Goal: Information Seeking & Learning: Learn about a topic

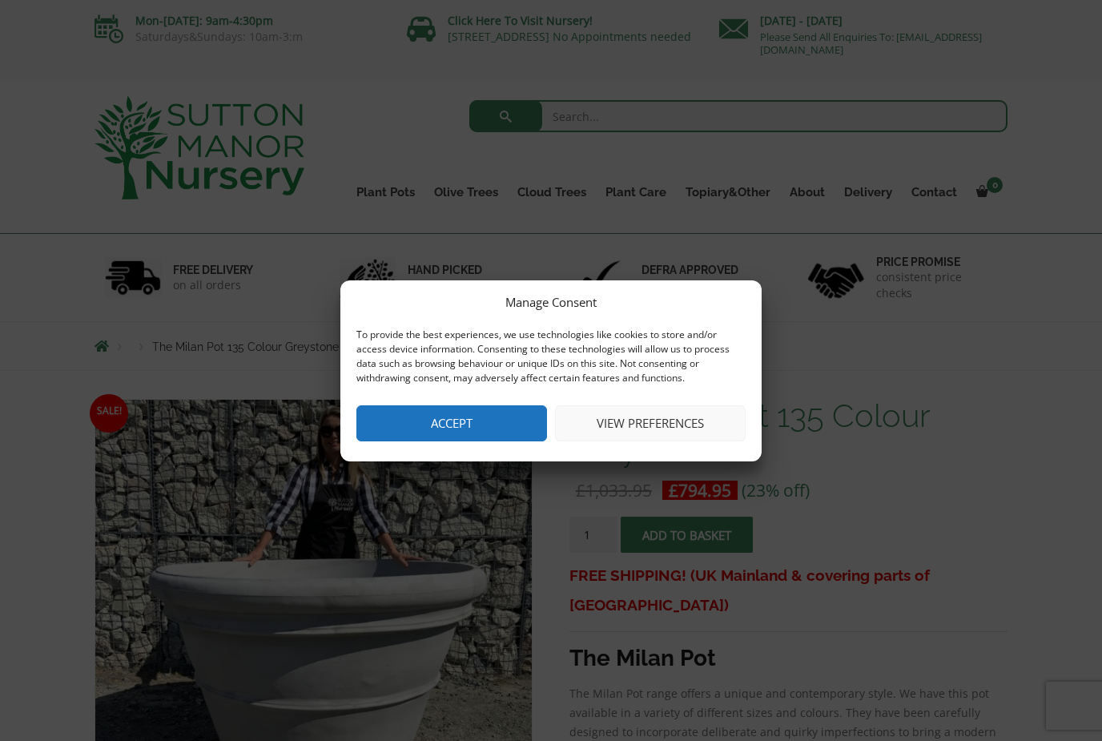
click at [513, 424] on button "Accept" at bounding box center [451, 423] width 191 height 36
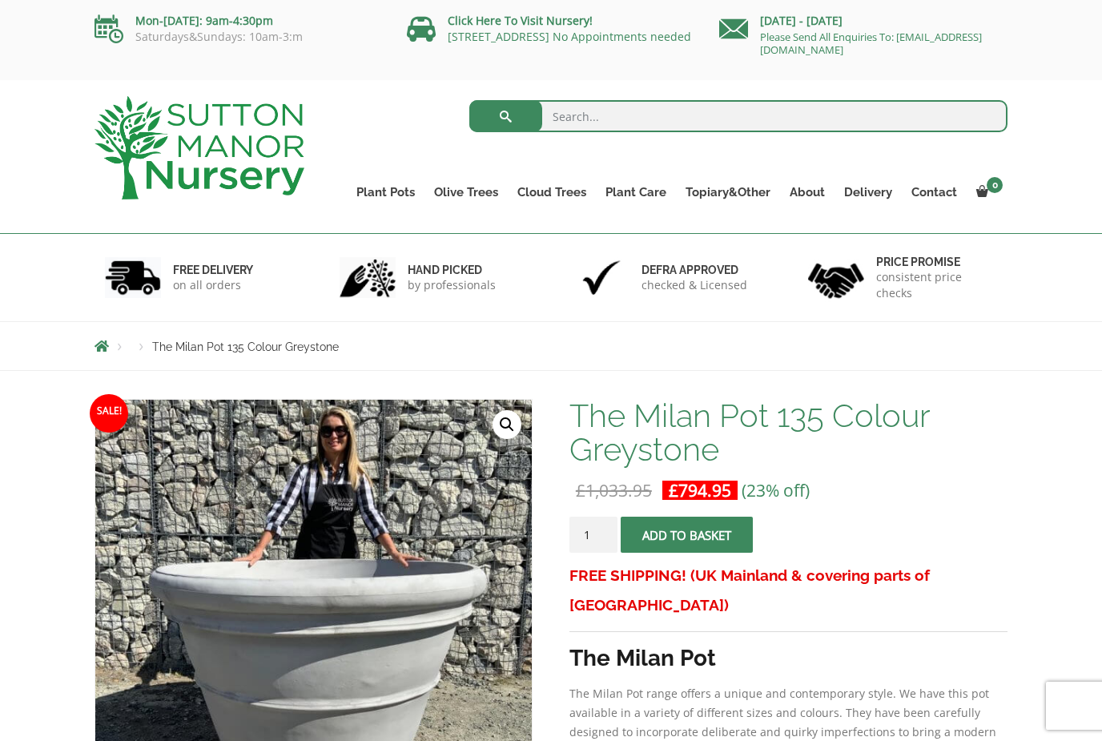
click at [309, 236] on div "FREE DELIVERY on all orders" at bounding box center [199, 277] width 235 height 87
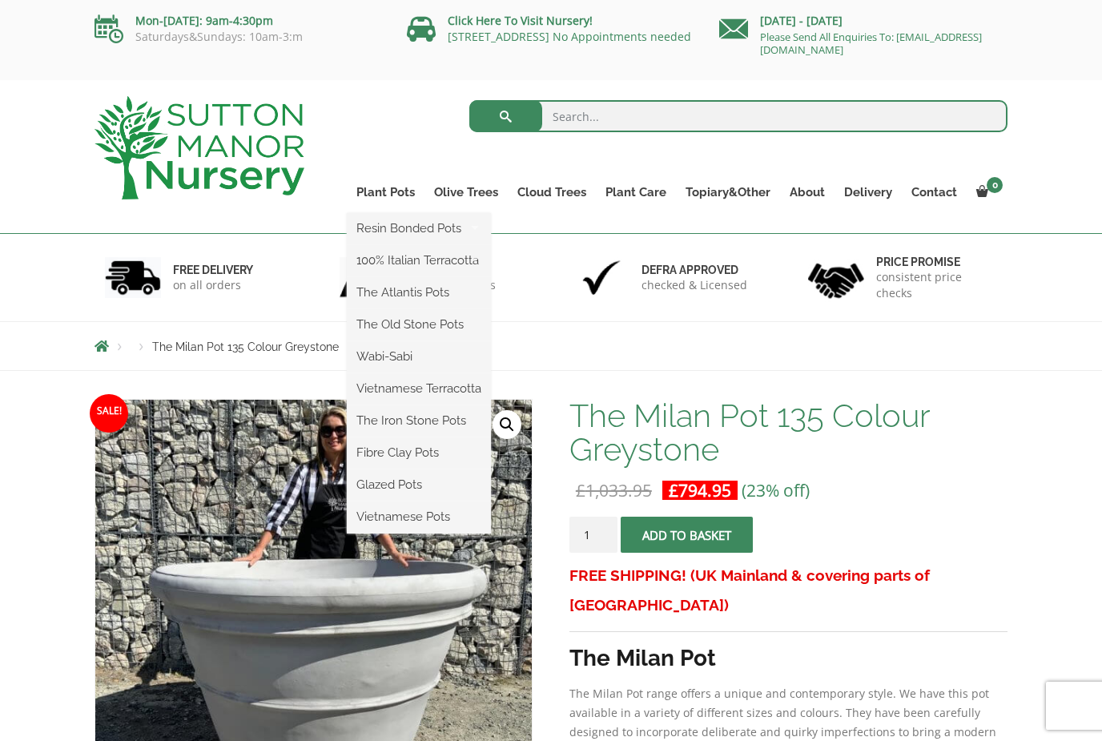
click at [398, 213] on ul "Resin Bonded Pots The Amalfi Pots The Milan Pots The Capri Pots The Brunello Po…" at bounding box center [419, 373] width 144 height 320
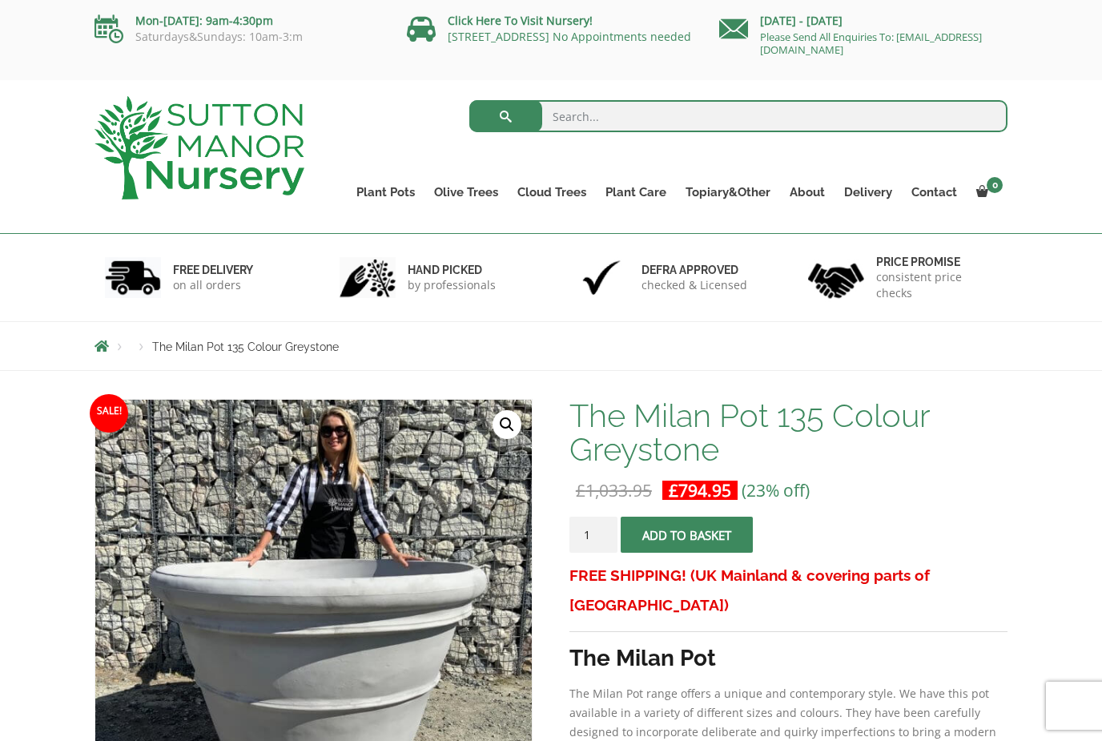
click at [595, 119] on input "search" at bounding box center [738, 116] width 539 height 32
type input "Large planters"
click at [505, 116] on button "submit" at bounding box center [505, 116] width 73 height 32
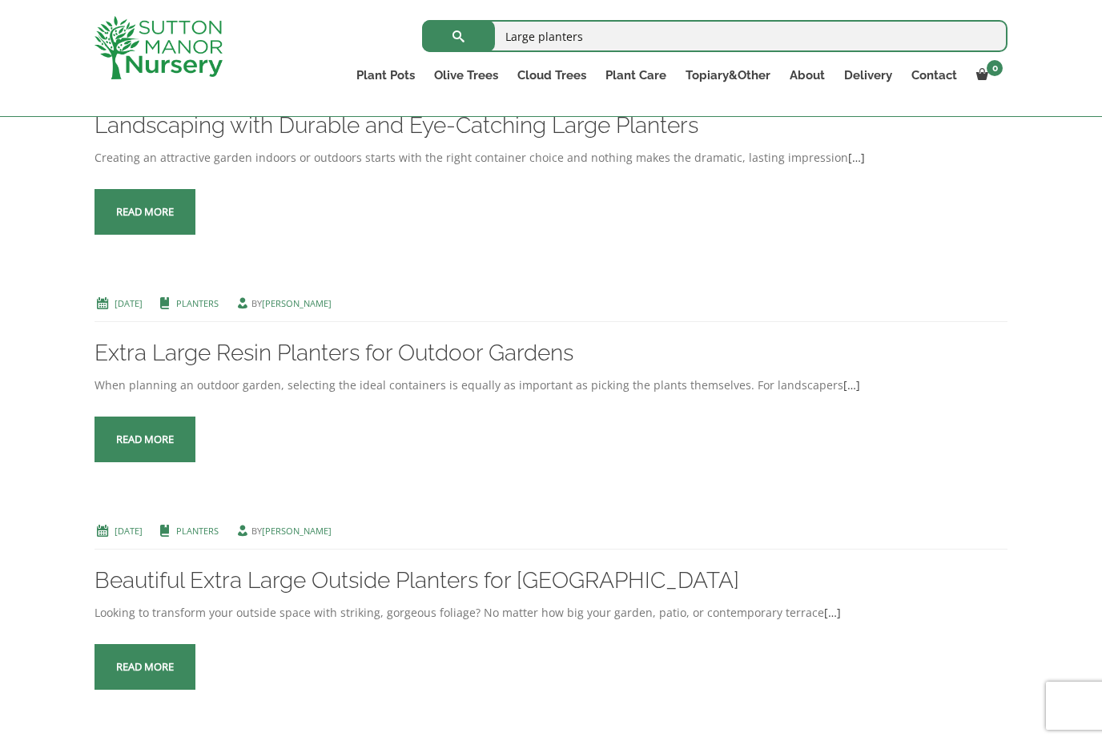
scroll to position [427, 0]
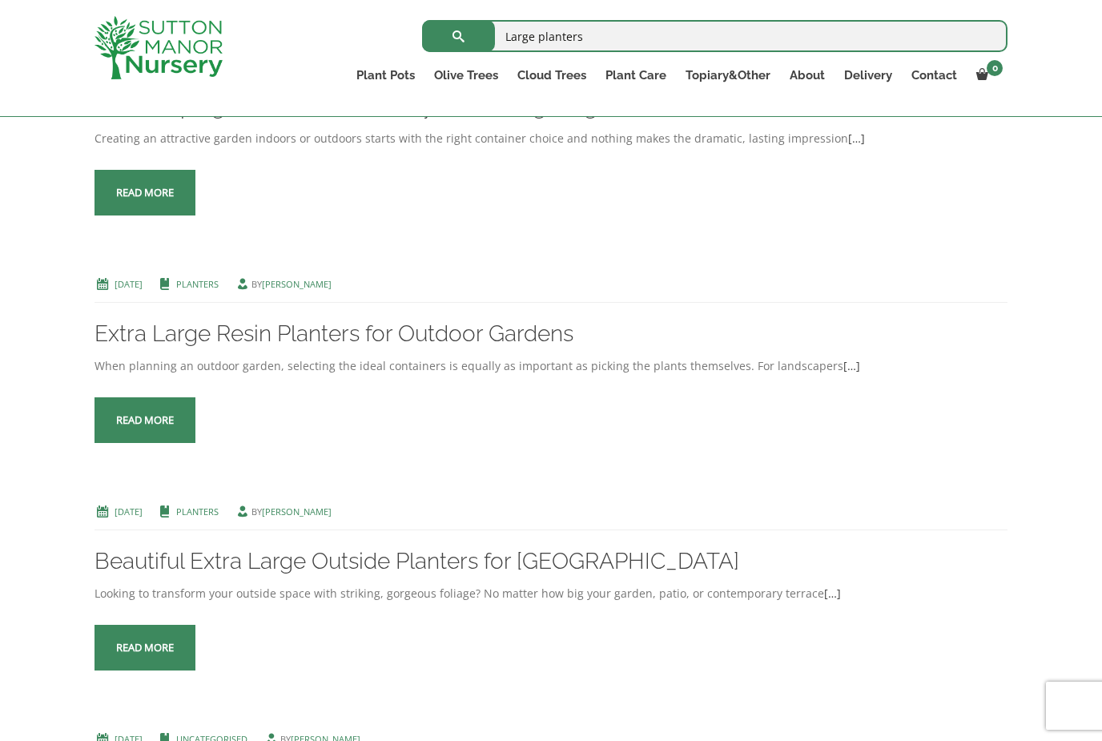
click at [145, 648] on span at bounding box center [145, 648] width 0 height 0
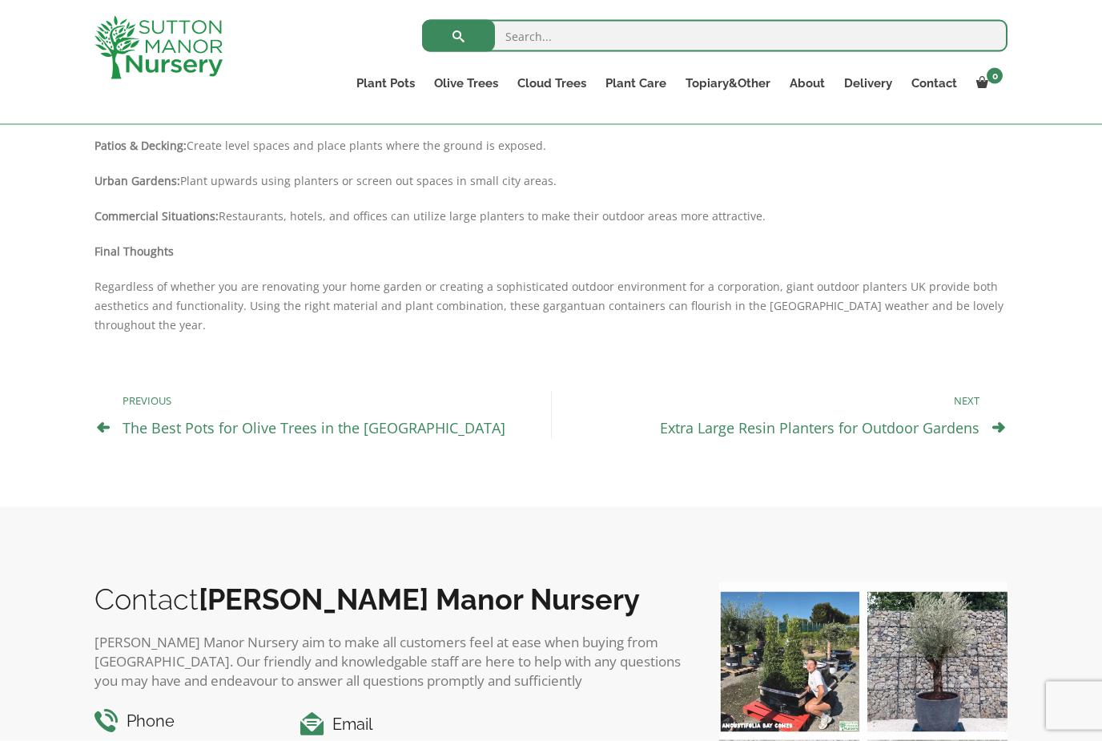
scroll to position [1253, 0]
click at [351, 417] on link "The Best Pots for Olive Trees in the UK" at bounding box center [314, 426] width 383 height 19
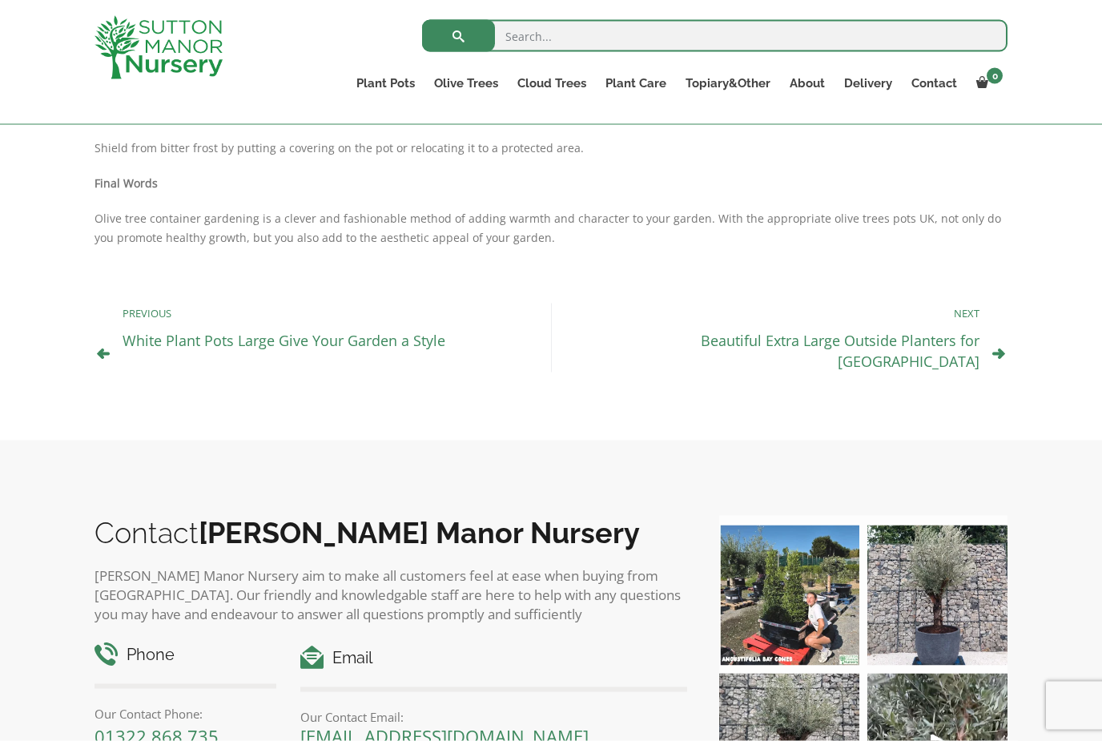
scroll to position [1449, 0]
click at [998, 346] on icon at bounding box center [998, 352] width 13 height 13
click at [962, 342] on link "Beautiful Extra Large Outside Planters for UK" at bounding box center [840, 350] width 279 height 40
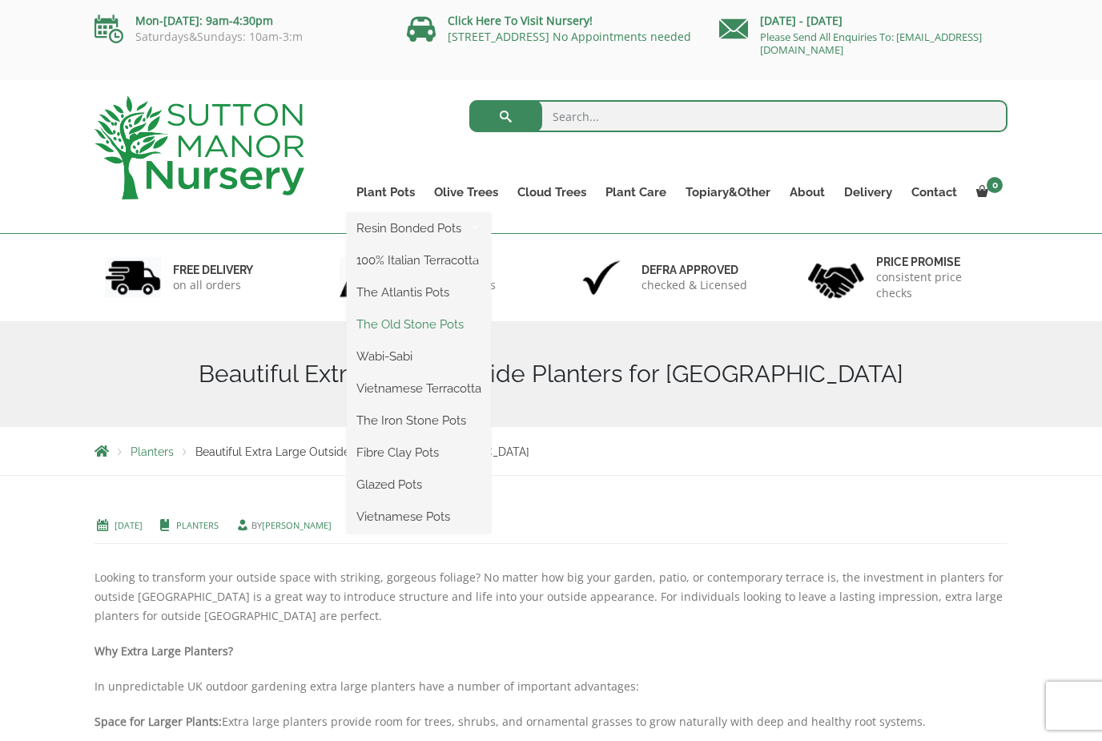
click at [444, 332] on link "The Old Stone Pots" at bounding box center [419, 324] width 144 height 24
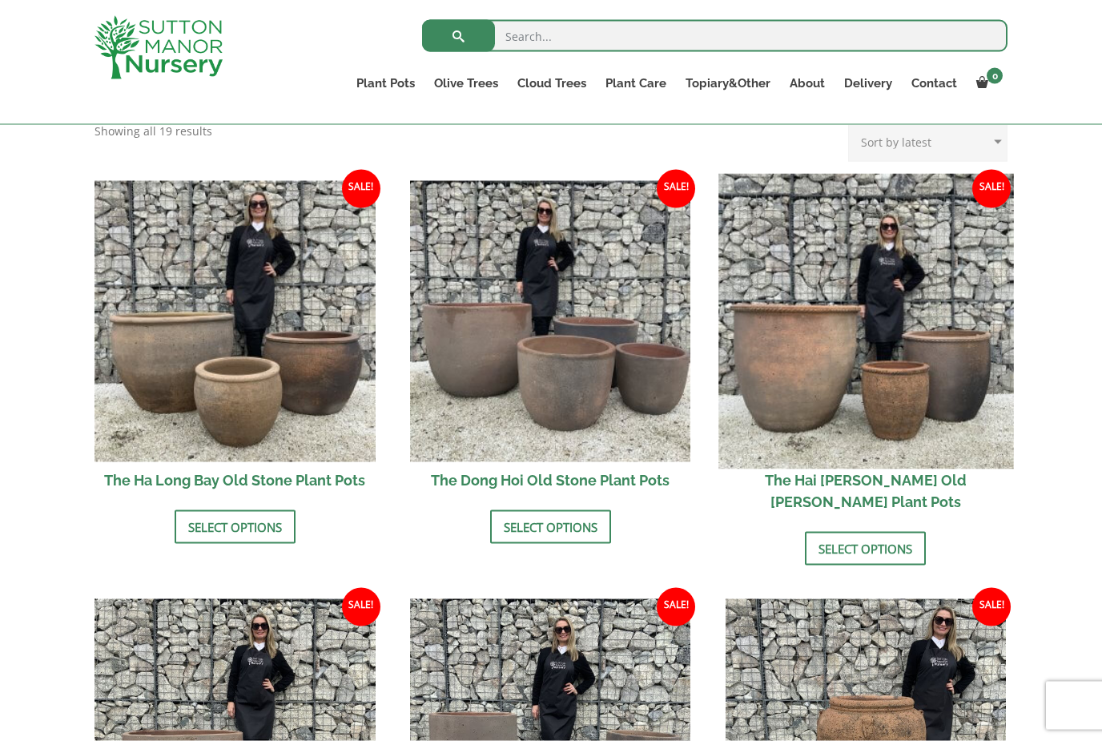
scroll to position [509, 0]
click at [863, 400] on img at bounding box center [865, 320] width 295 height 295
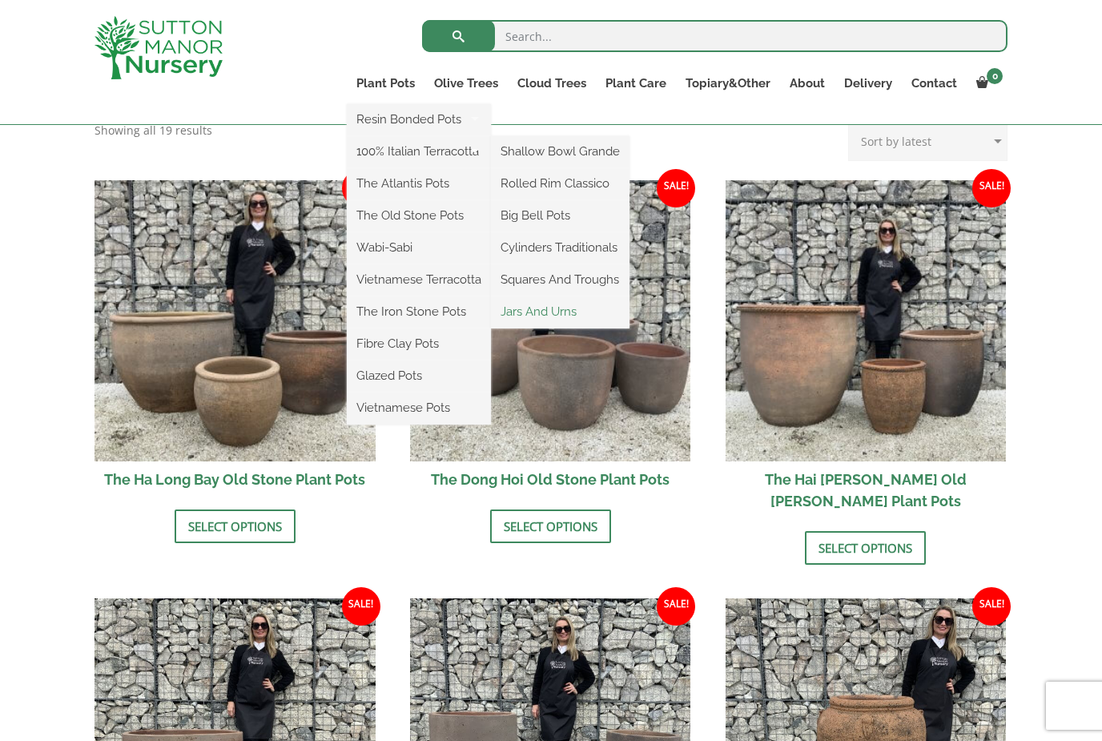
click at [567, 310] on link "Jars And Urns" at bounding box center [560, 312] width 139 height 24
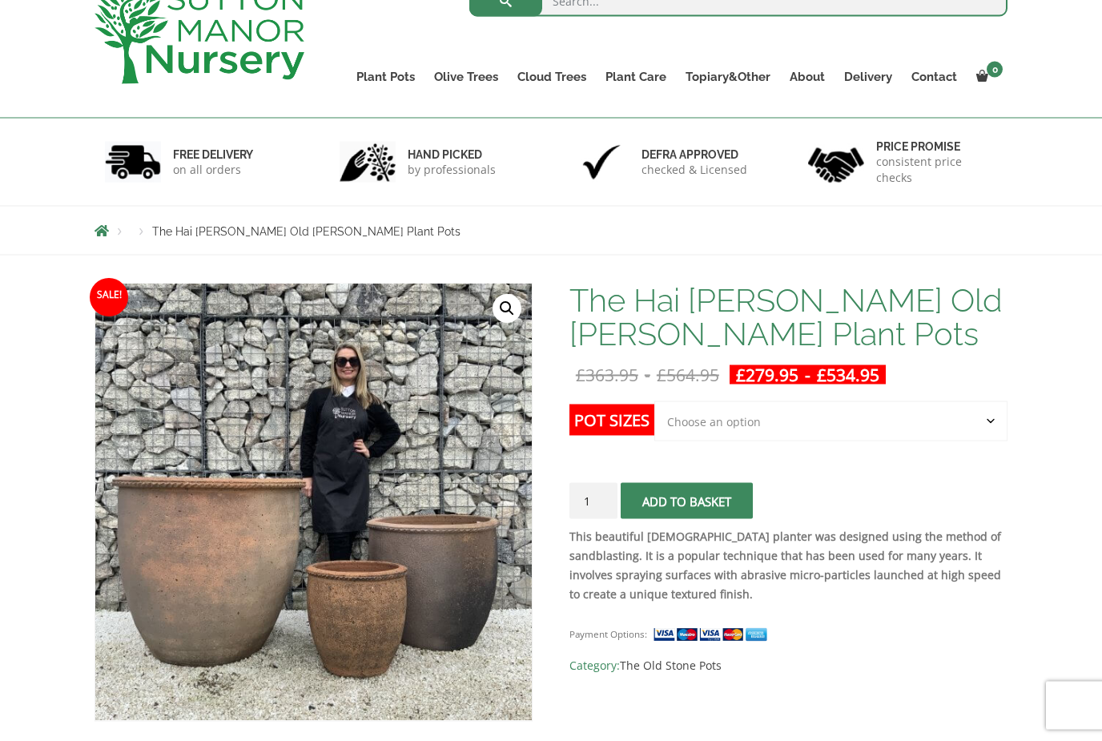
scroll to position [150, 0]
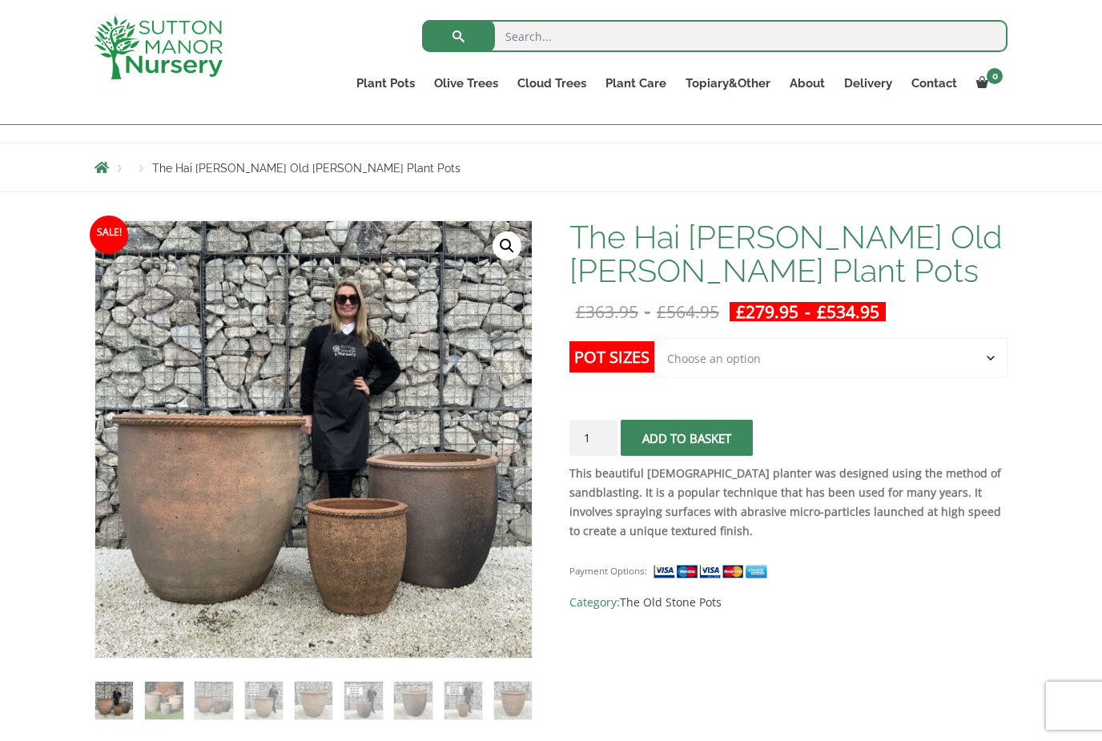
click at [991, 361] on select "Choose an option Click here to buy the 3rd to Largest Pot In The Picture Click …" at bounding box center [830, 358] width 353 height 40
select select "Click here to buy the Largest pot In The Picture"
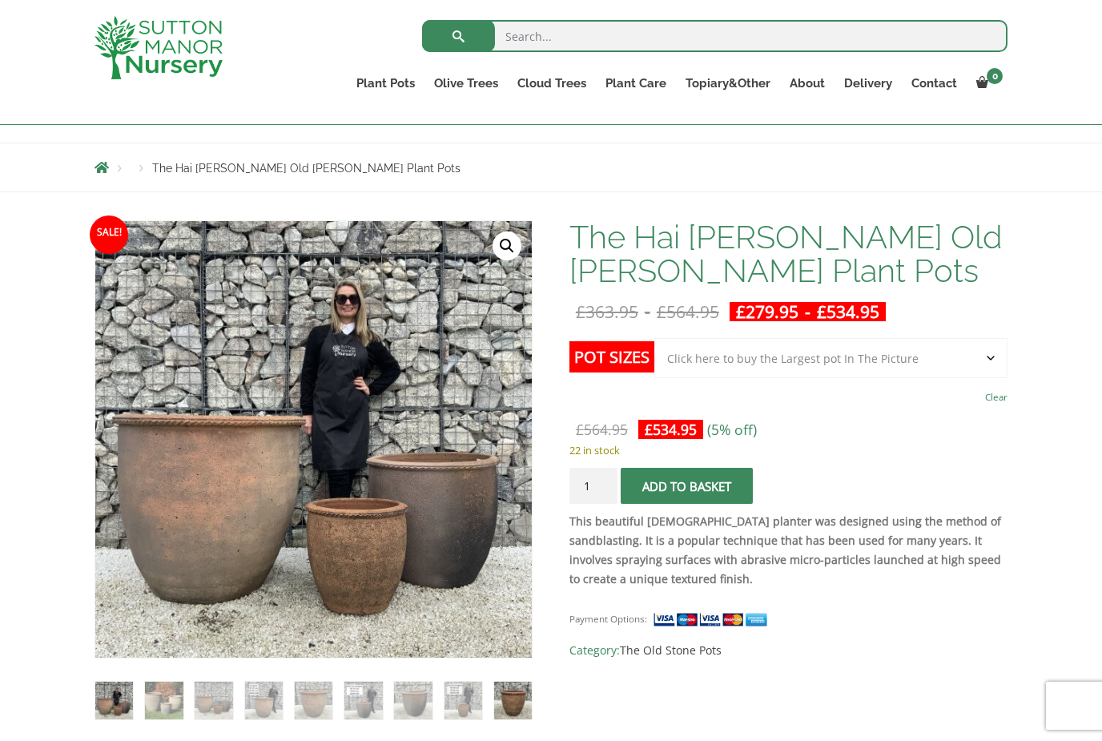
click at [532, 702] on img at bounding box center [513, 701] width 38 height 38
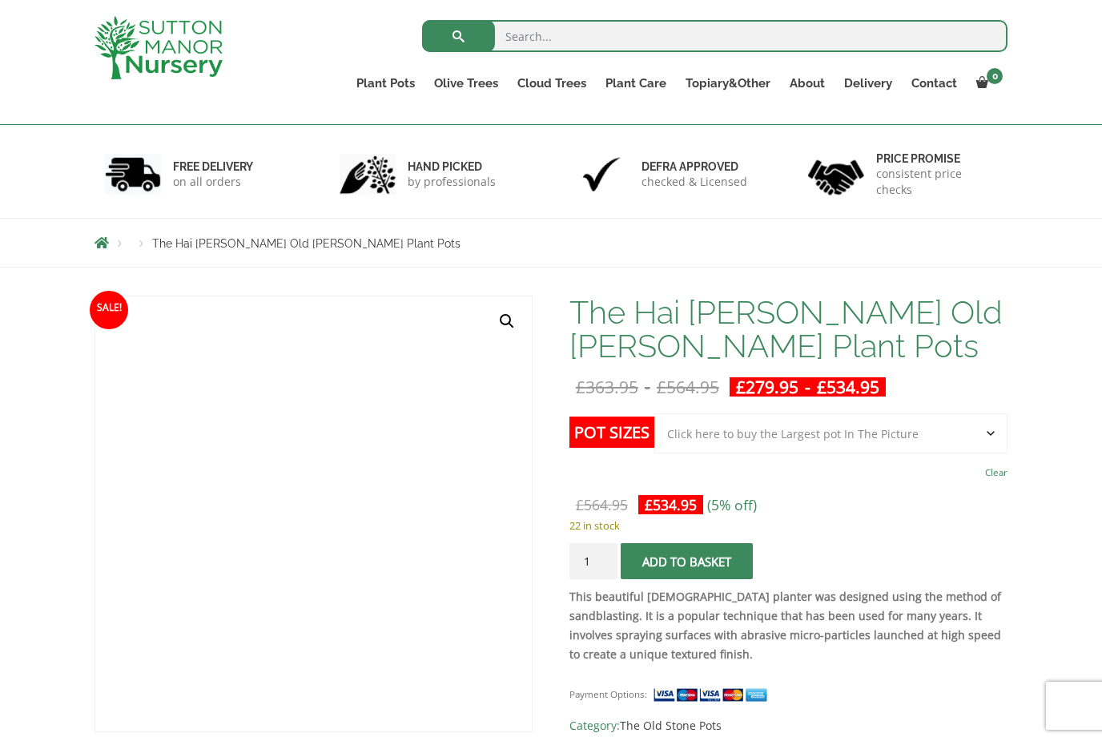
scroll to position [0, 0]
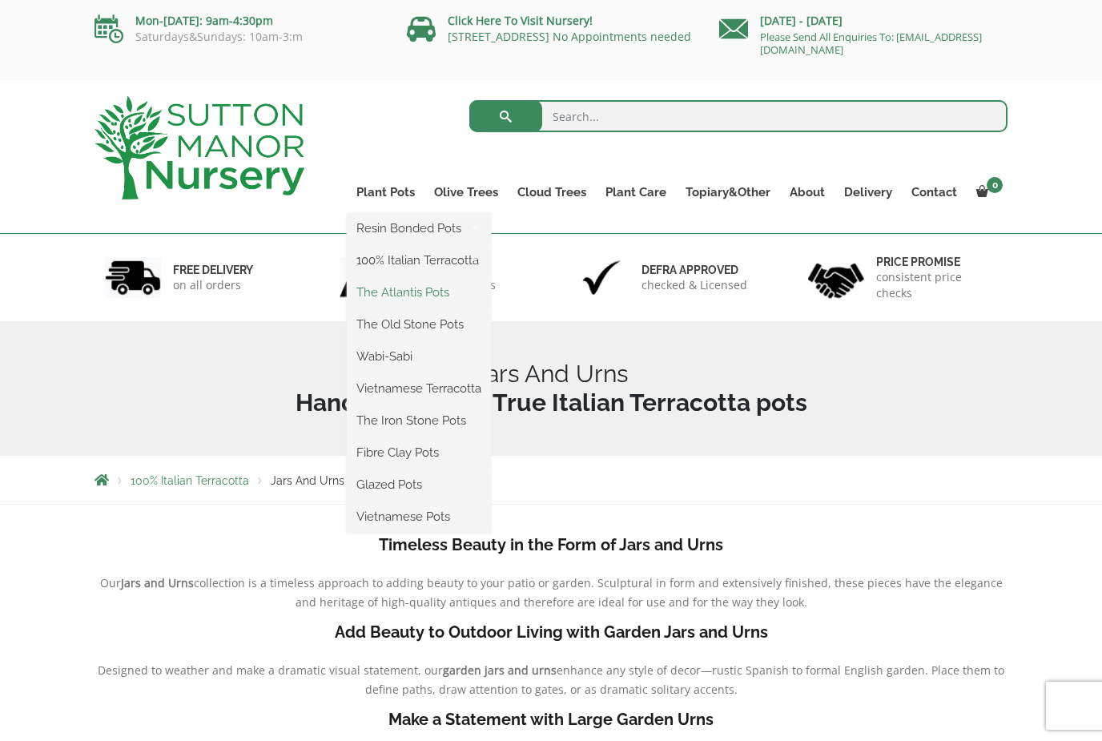
click at [445, 295] on link "The Atlantis Pots" at bounding box center [419, 292] width 144 height 24
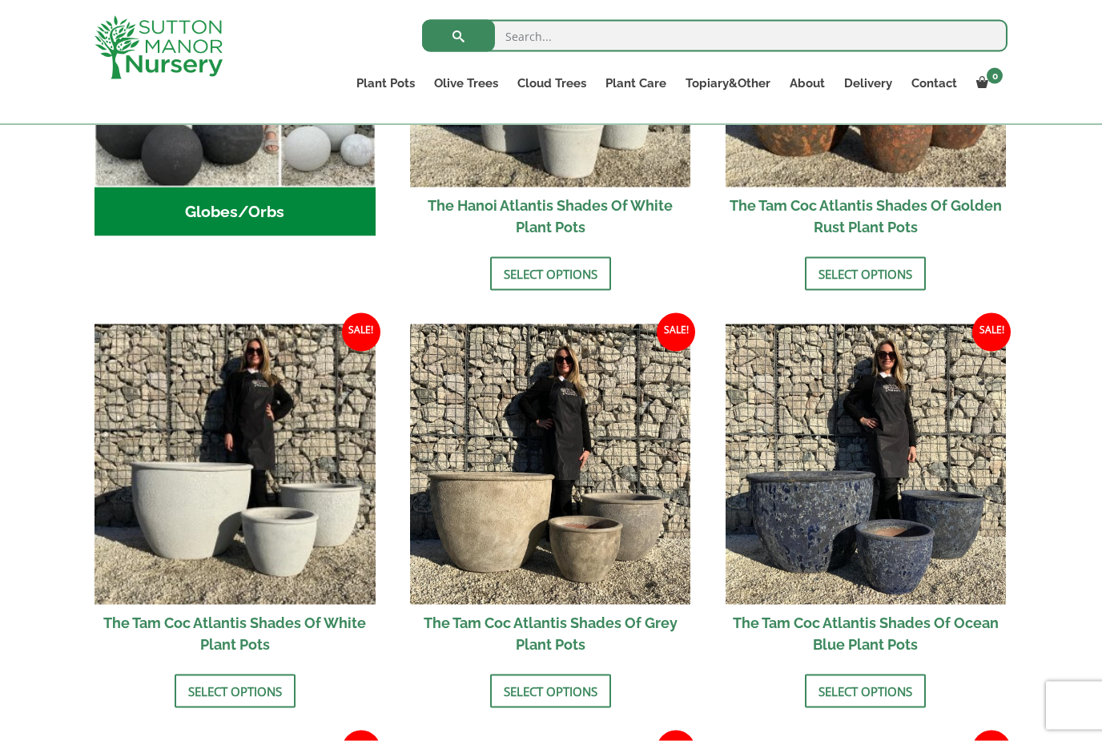
scroll to position [759, 0]
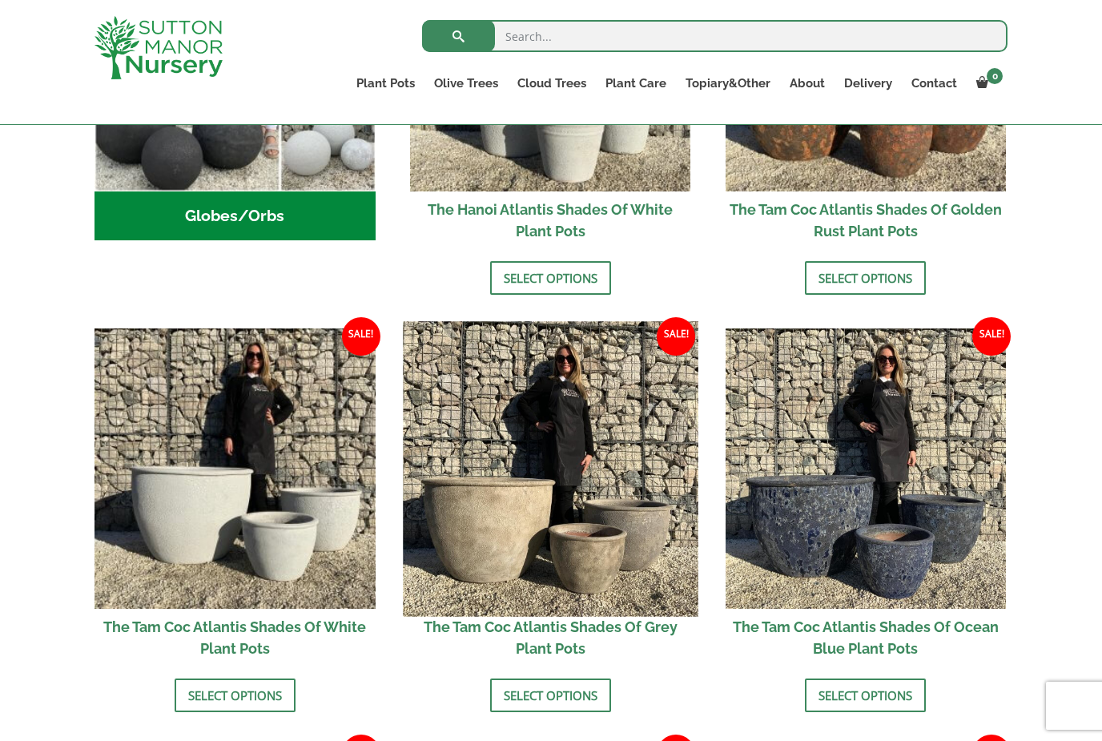
click at [590, 533] on img at bounding box center [550, 468] width 295 height 295
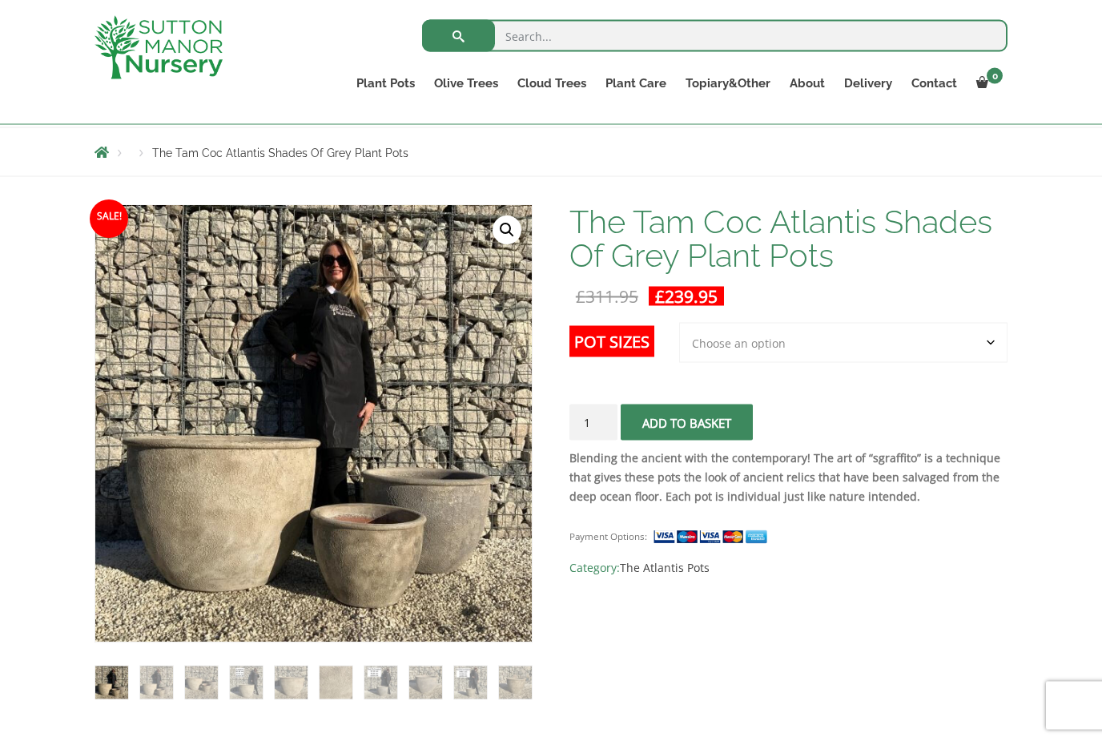
scroll to position [195, 0]
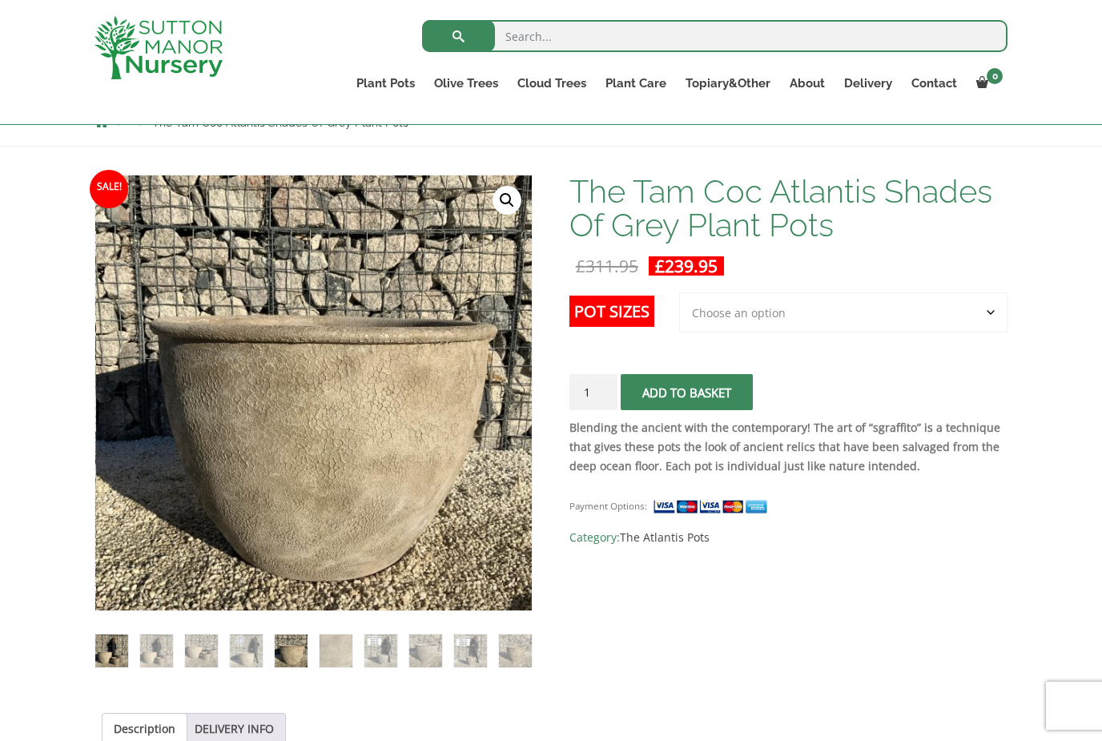
click at [127, 654] on img at bounding box center [111, 650] width 33 height 33
click at [172, 649] on img at bounding box center [156, 650] width 33 height 33
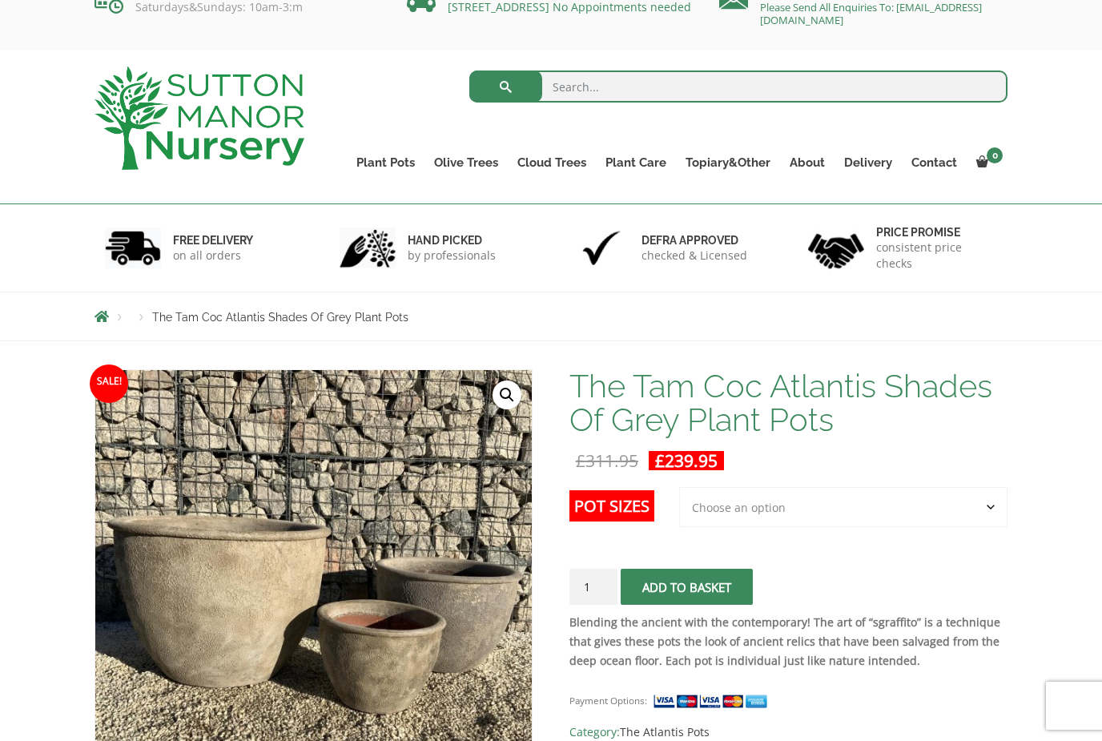
scroll to position [0, 0]
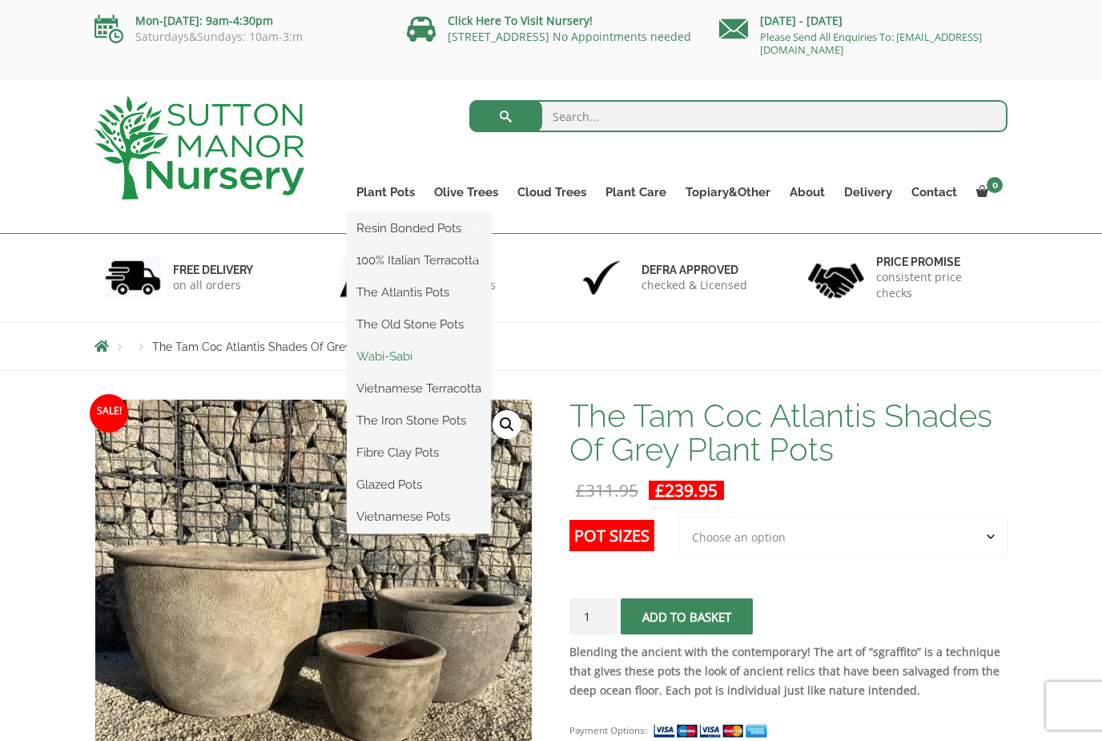
click at [432, 366] on link "Wabi-Sabi" at bounding box center [419, 356] width 144 height 24
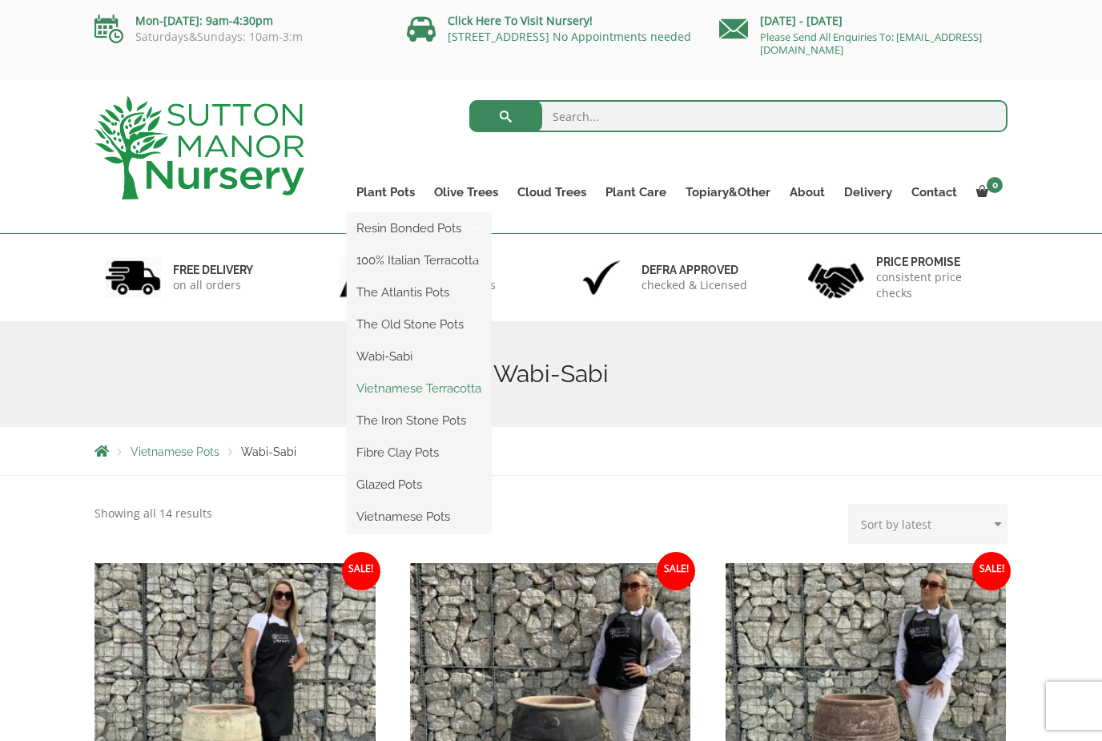
click at [436, 392] on link "Vietnamese Terracotta" at bounding box center [419, 388] width 144 height 24
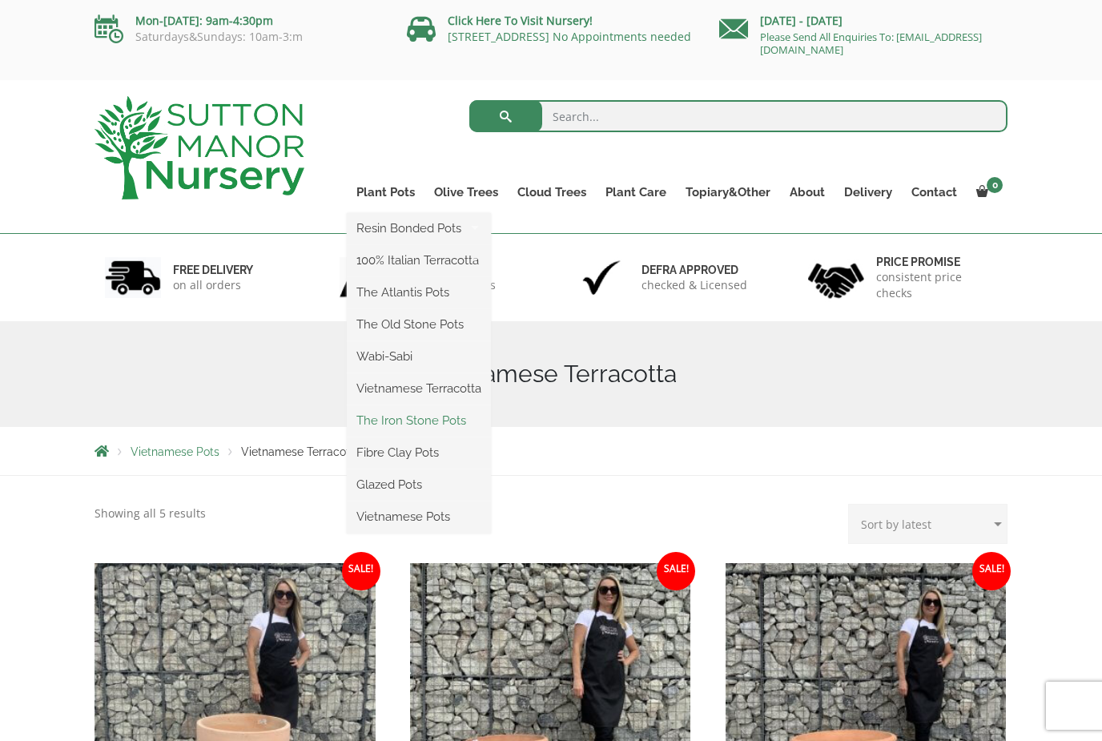
click at [440, 425] on link "The Iron Stone Pots" at bounding box center [419, 420] width 144 height 24
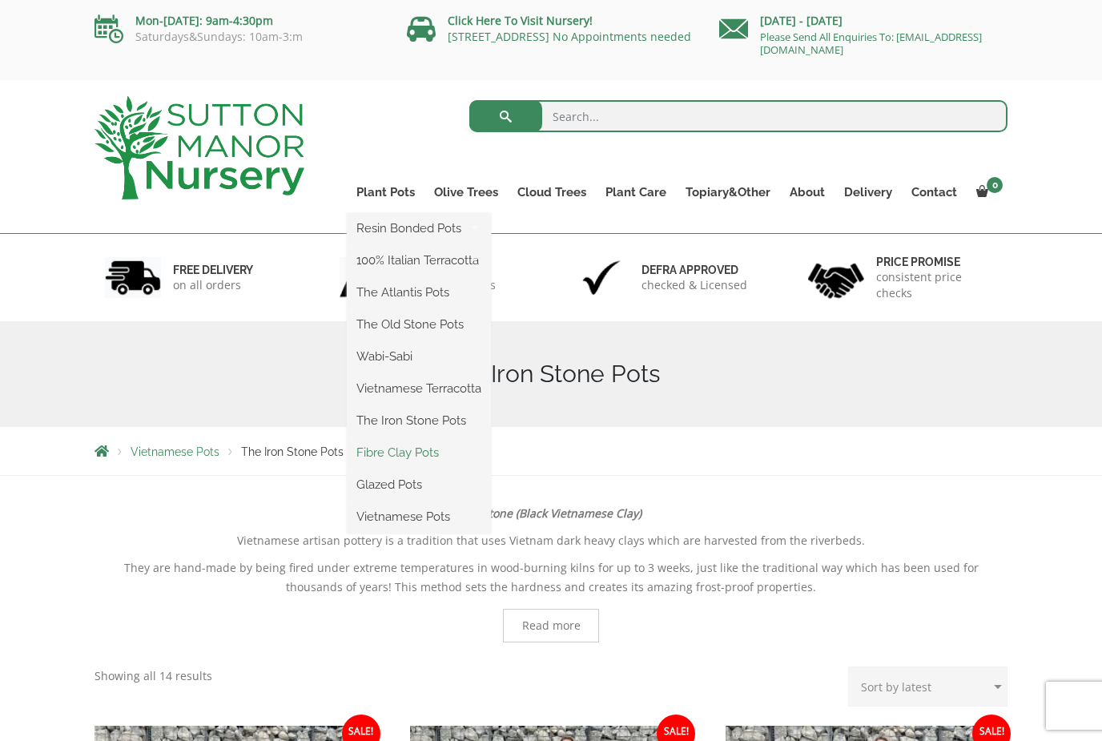
click at [436, 455] on link "Fibre Clay Pots" at bounding box center [419, 452] width 144 height 24
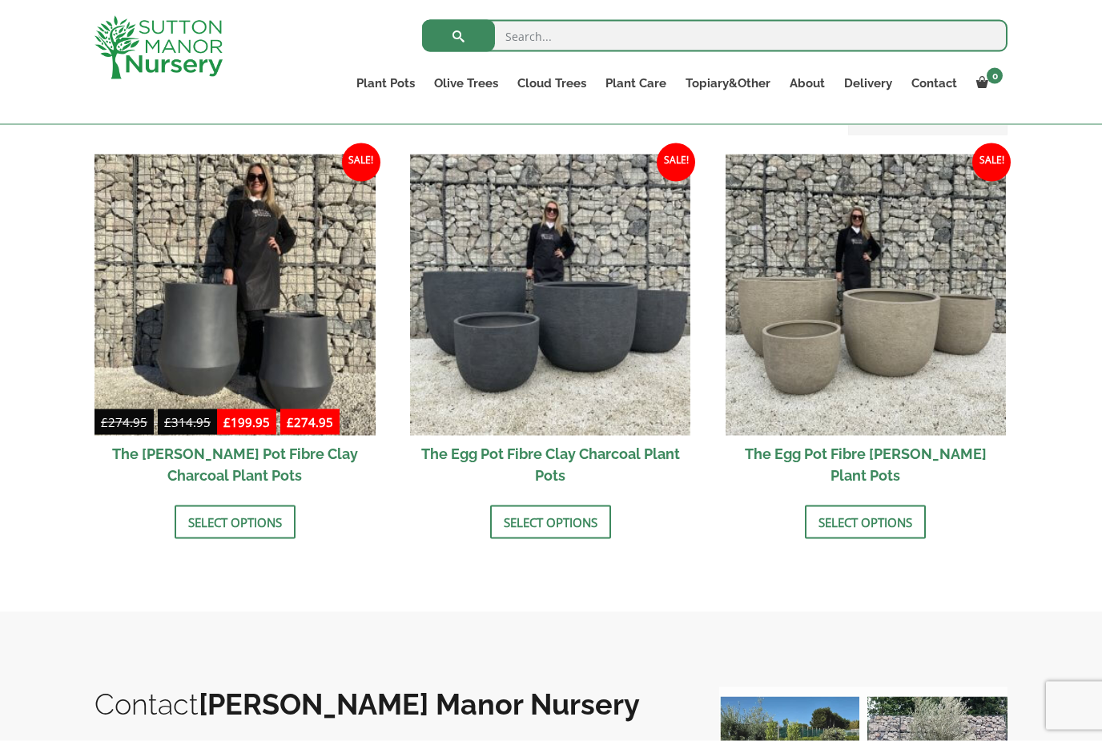
scroll to position [489, 0]
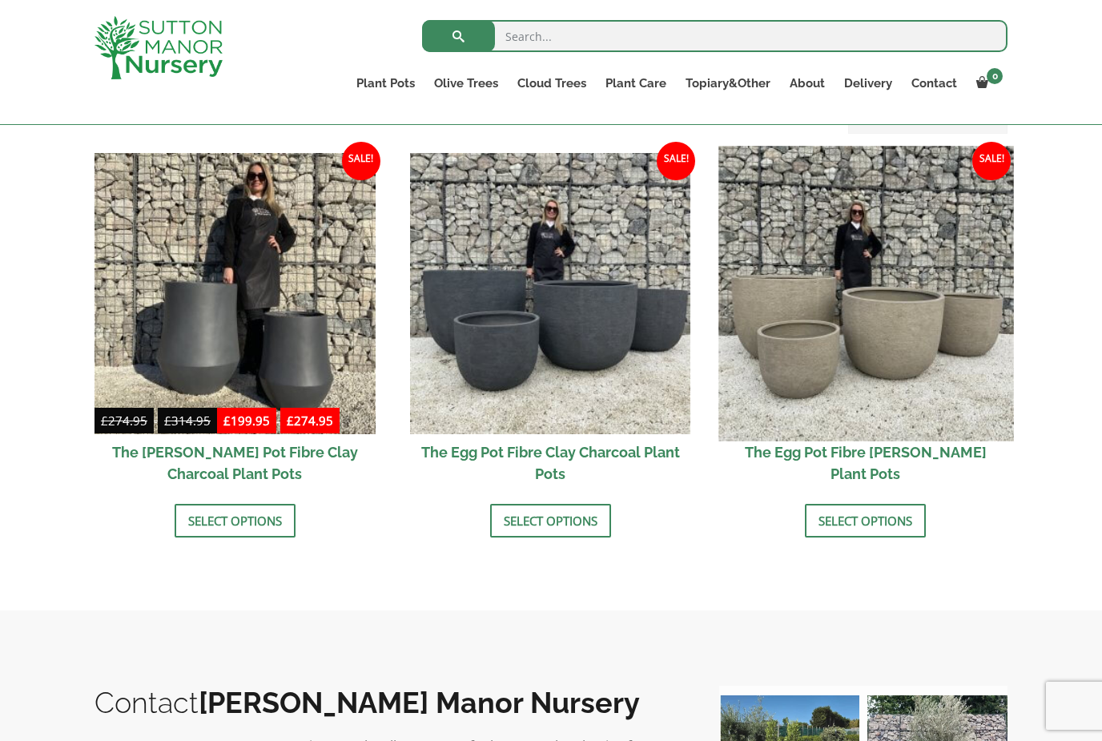
click at [959, 407] on img at bounding box center [865, 293] width 295 height 295
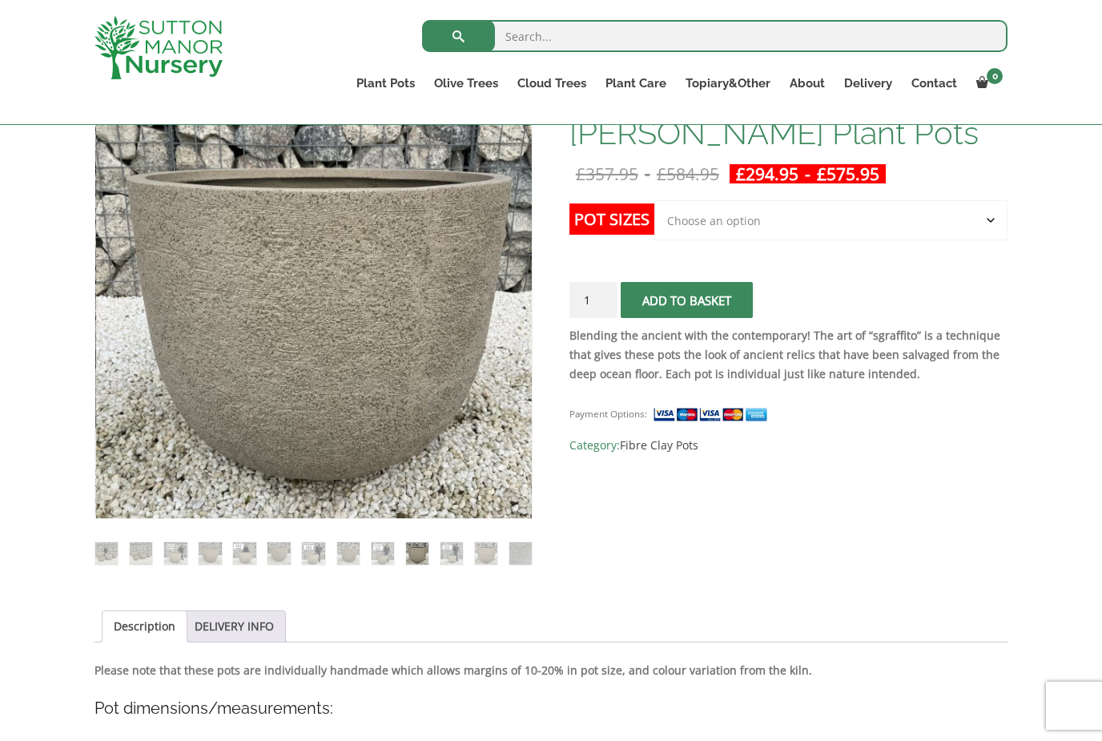
scroll to position [287, 0]
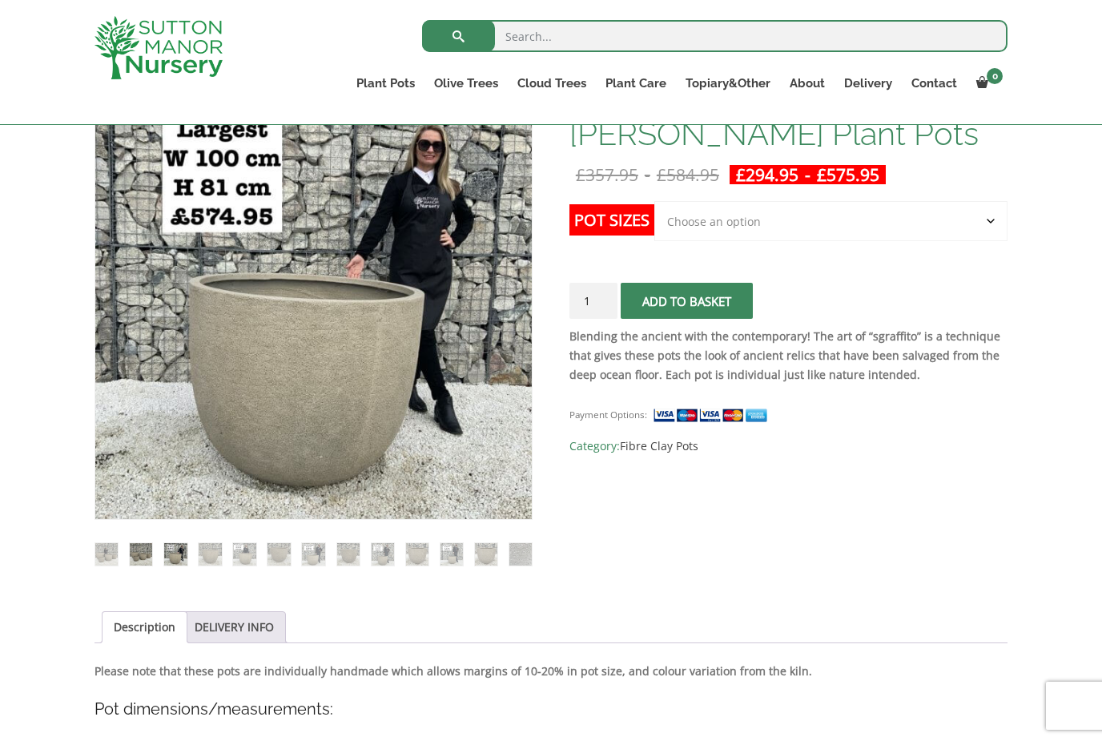
click at [151, 553] on img at bounding box center [141, 554] width 22 height 22
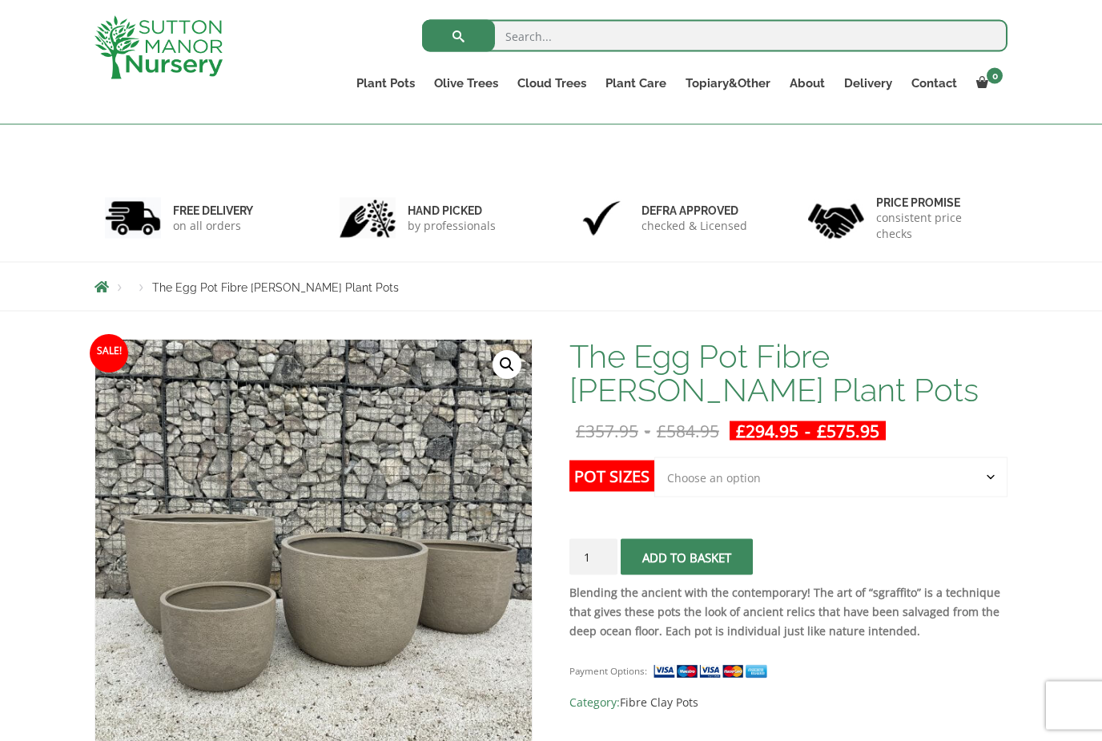
scroll to position [0, 0]
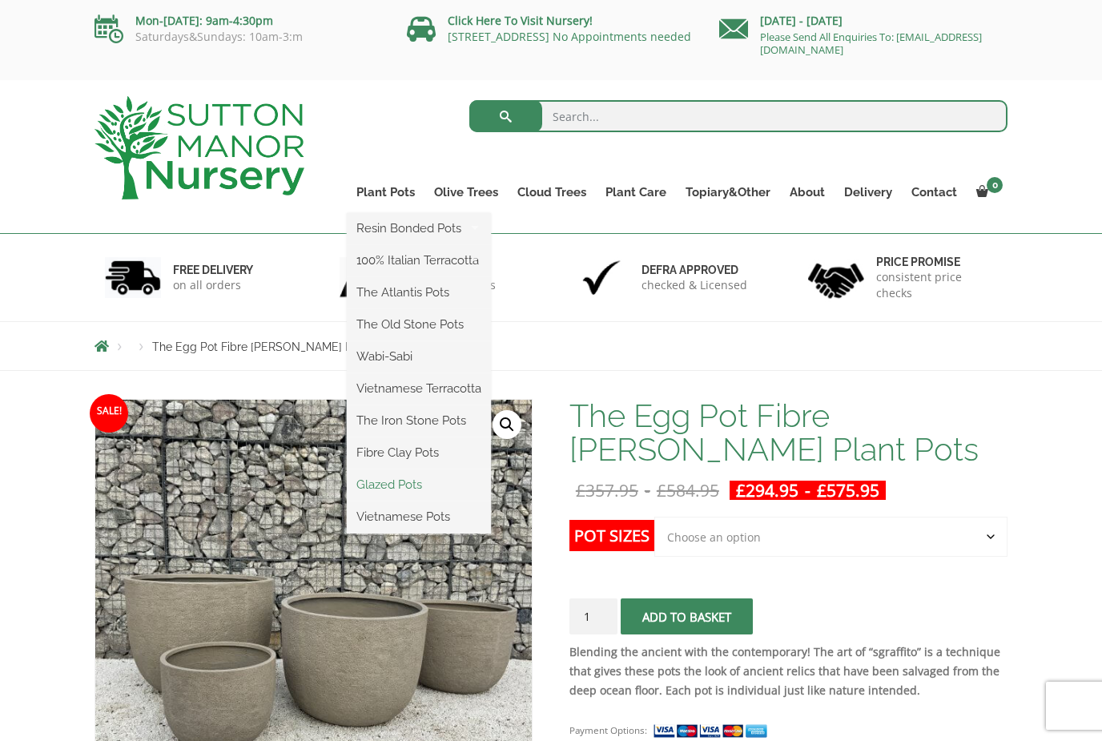
click at [420, 485] on link "Glazed Pots" at bounding box center [419, 485] width 144 height 24
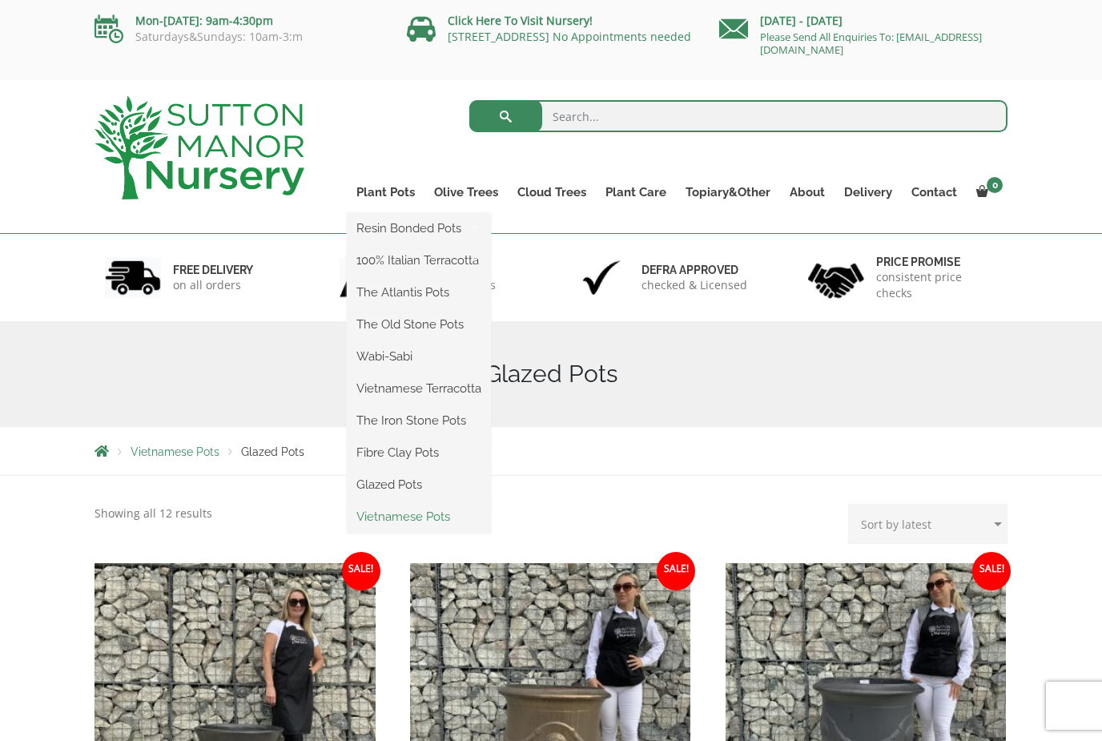
click at [418, 522] on link "Vietnamese Pots" at bounding box center [419, 517] width 144 height 24
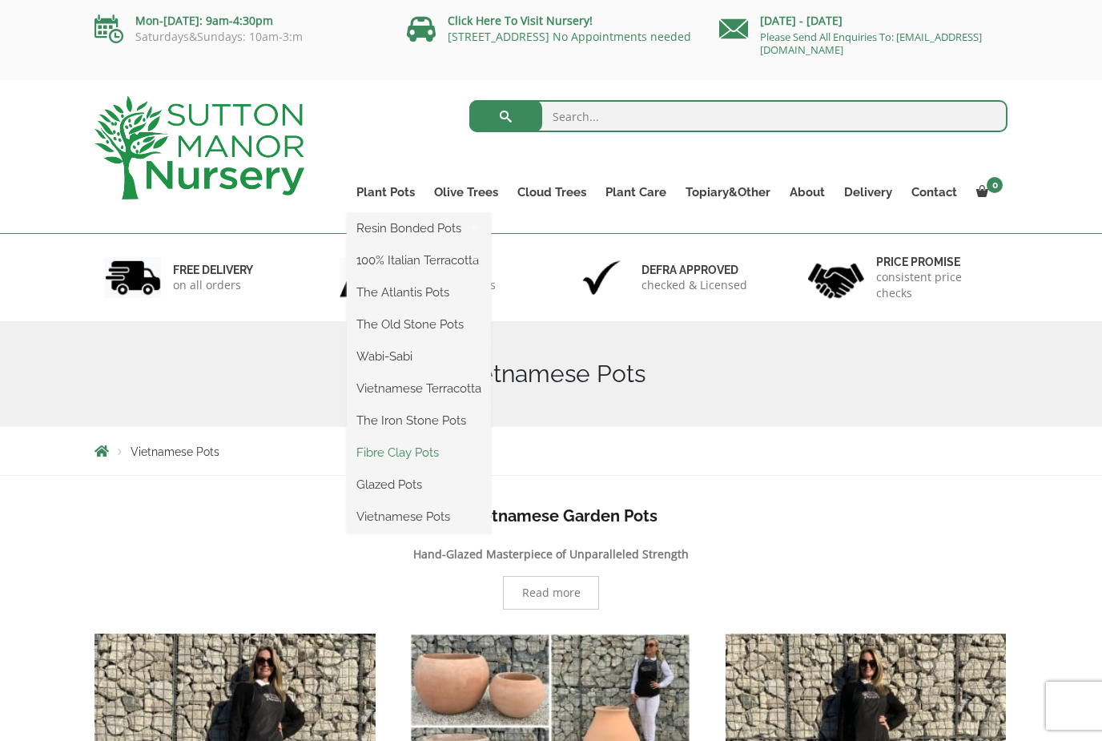
click at [432, 456] on link "Fibre Clay Pots" at bounding box center [419, 452] width 144 height 24
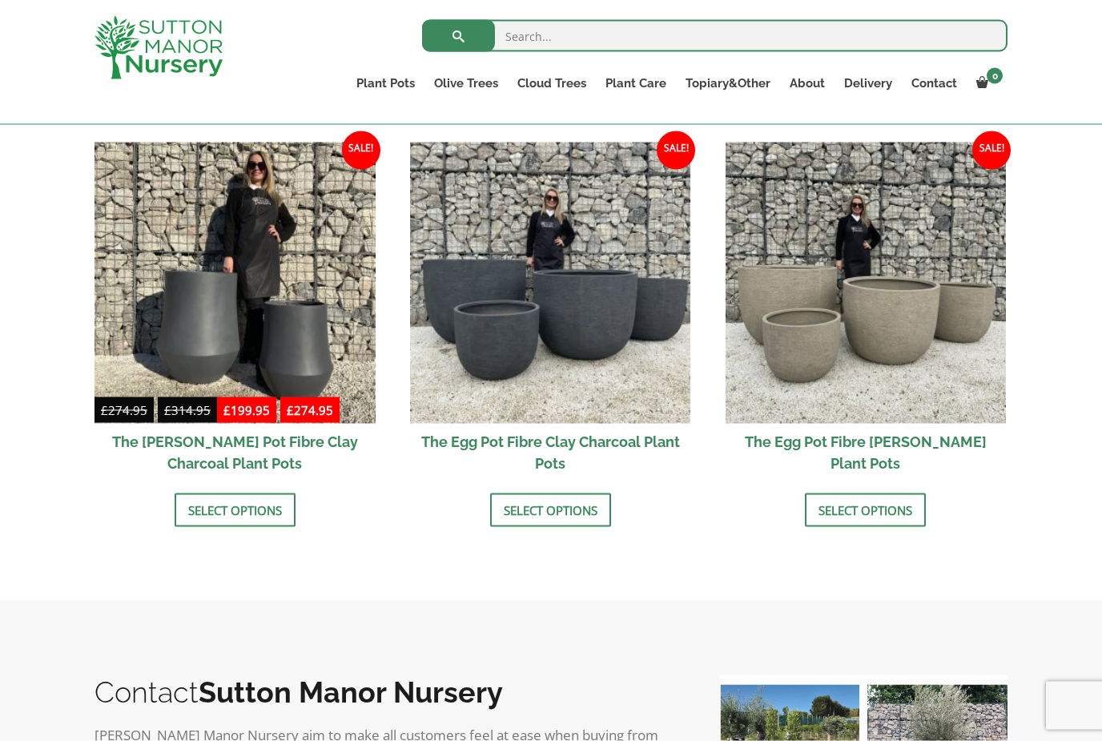
scroll to position [501, 0]
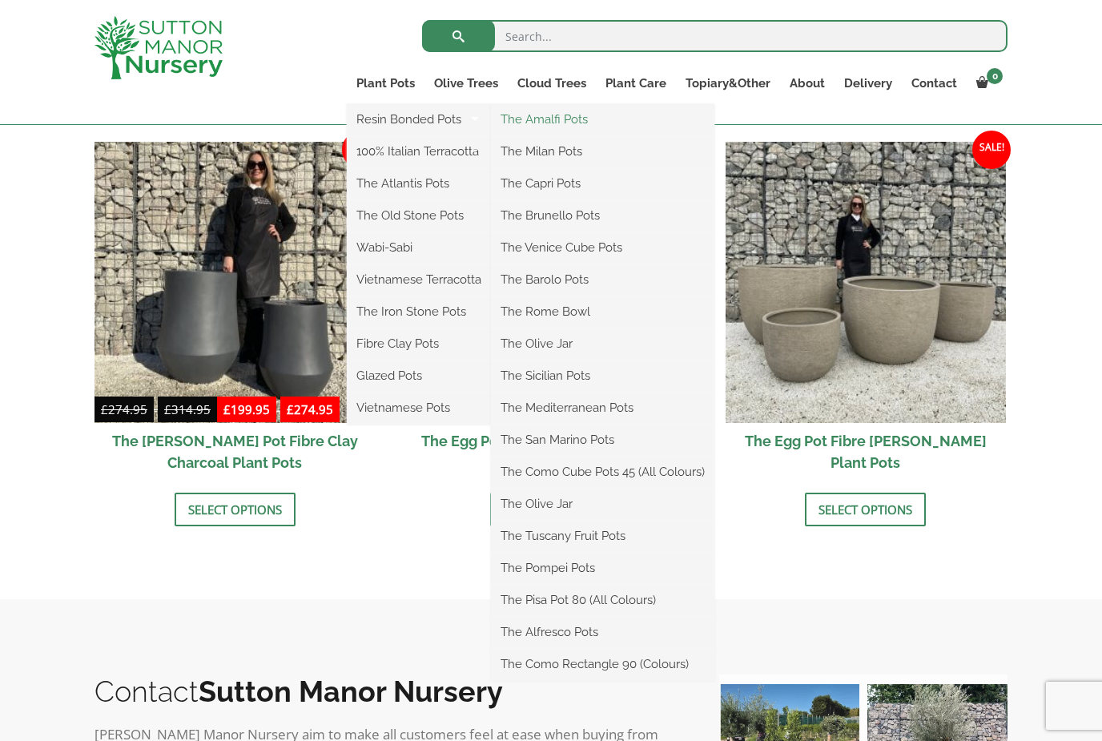
click at [575, 126] on link "The Amalfi Pots" at bounding box center [602, 119] width 223 height 24
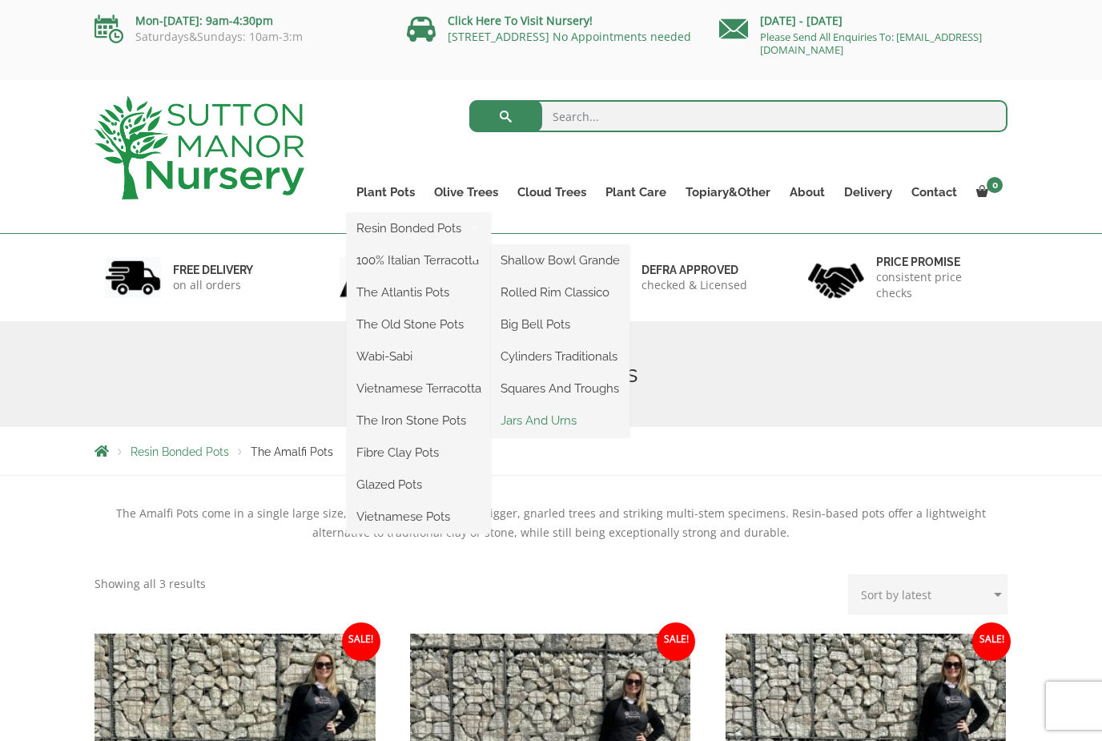
click at [562, 425] on link "Jars And Urns" at bounding box center [560, 420] width 139 height 24
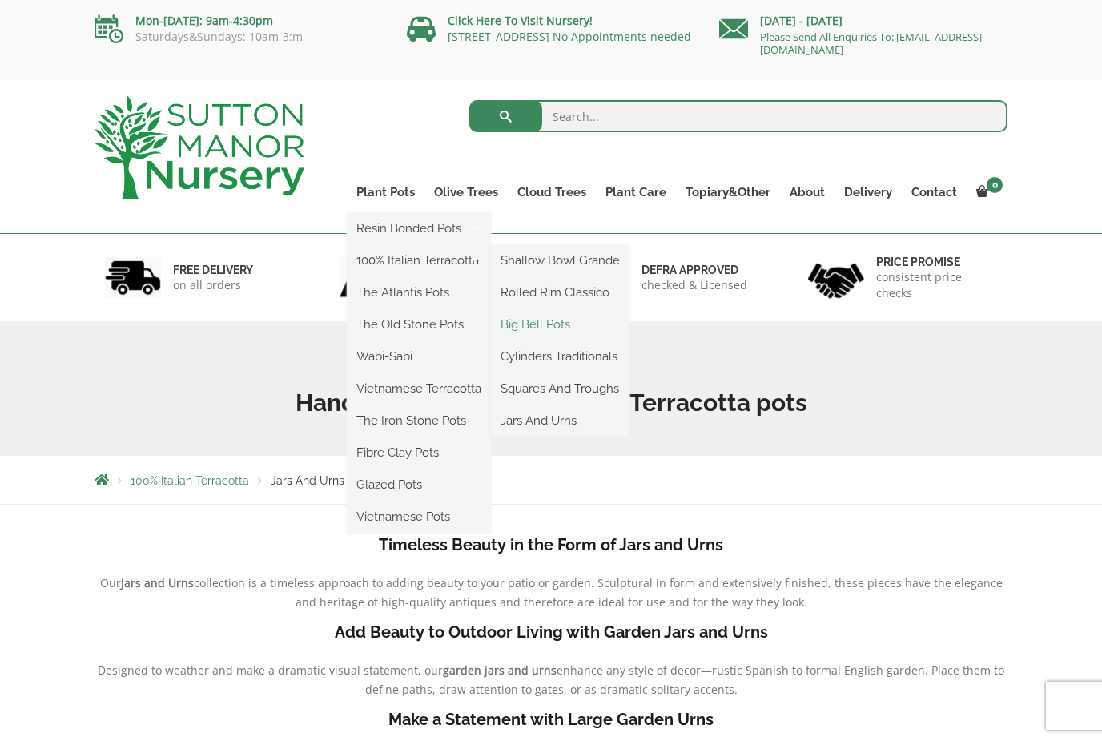
click at [569, 322] on link "Big Bell Pots" at bounding box center [560, 324] width 139 height 24
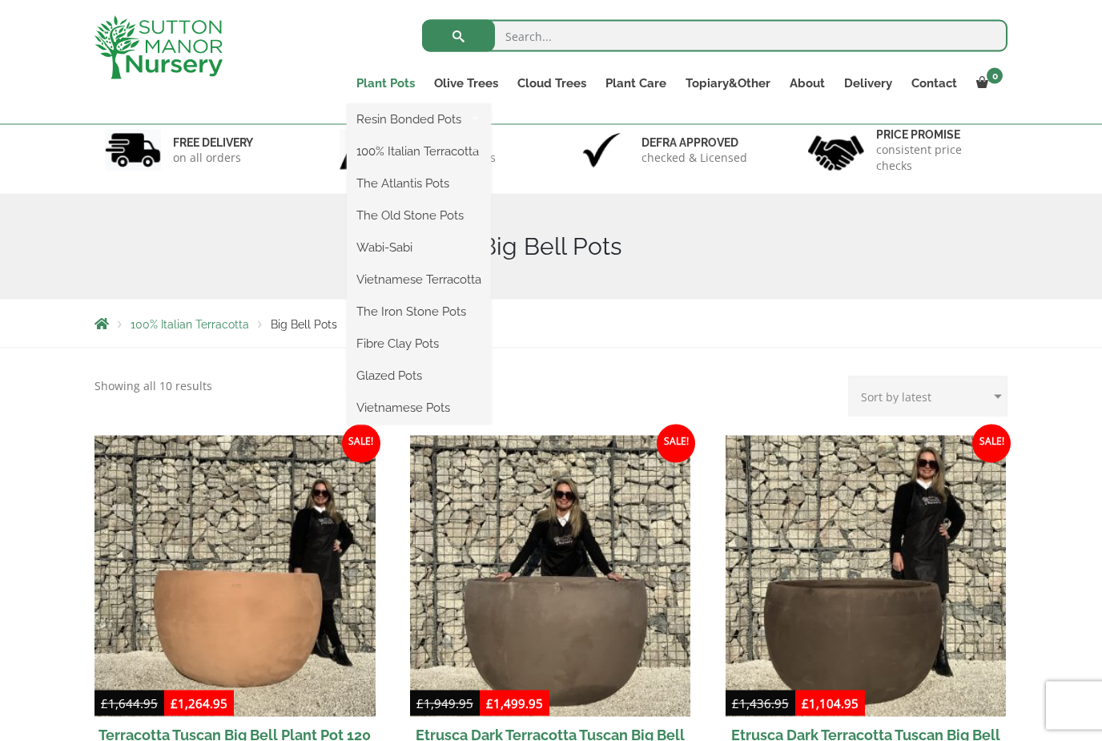
scroll to position [99, 0]
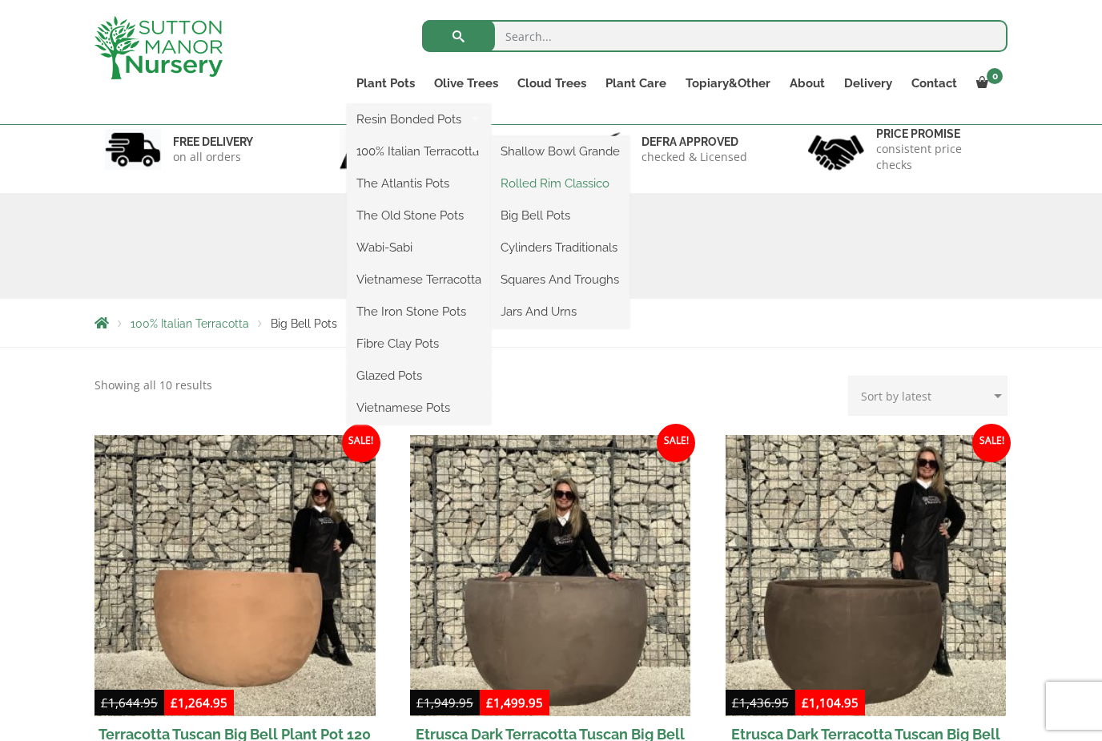
click at [612, 191] on link "Rolled Rim Classico" at bounding box center [560, 183] width 139 height 24
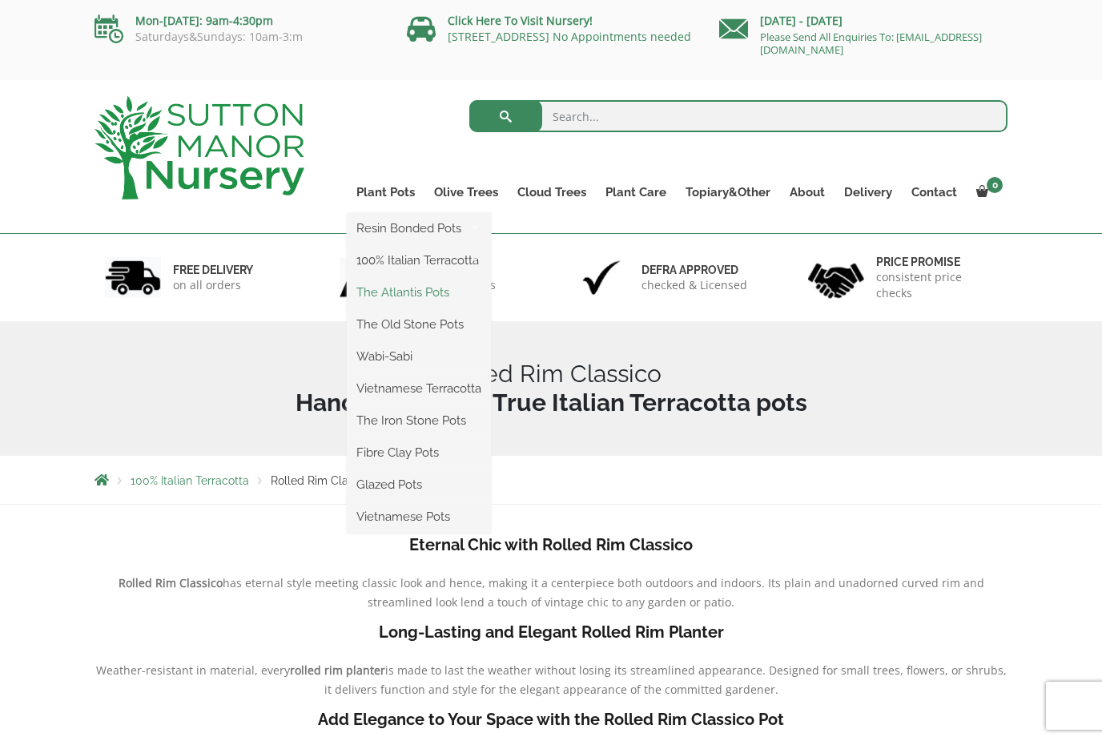
click at [456, 301] on link "The Atlantis Pots" at bounding box center [419, 292] width 144 height 24
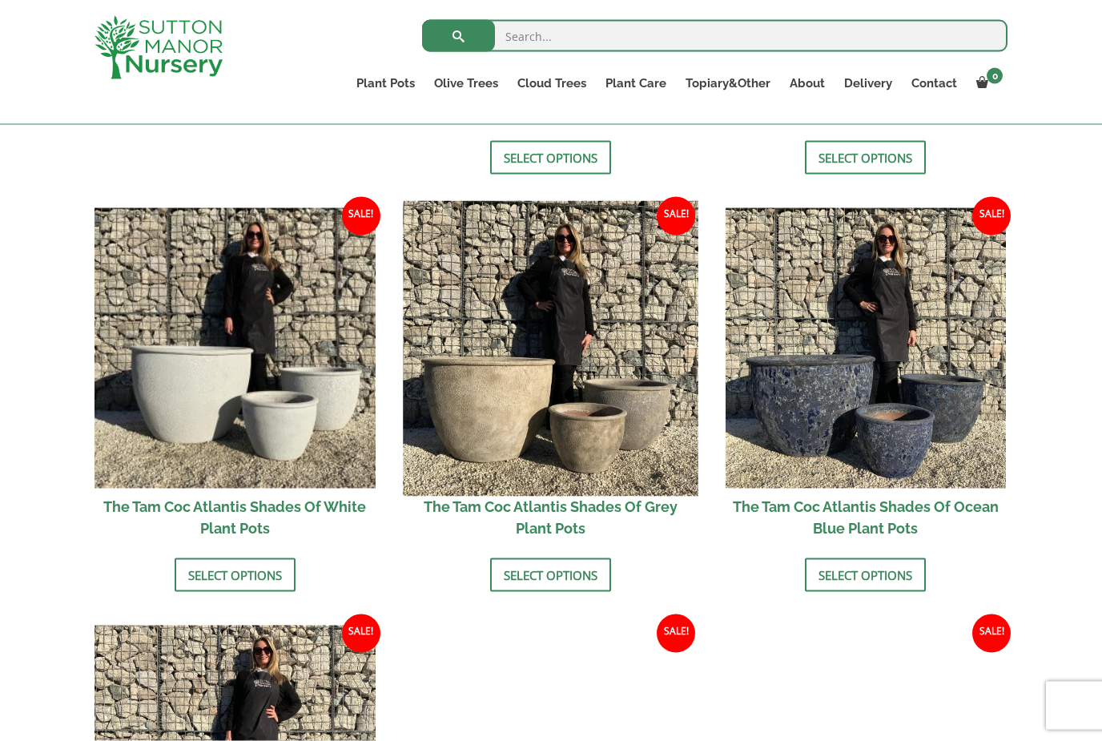
scroll to position [880, 0]
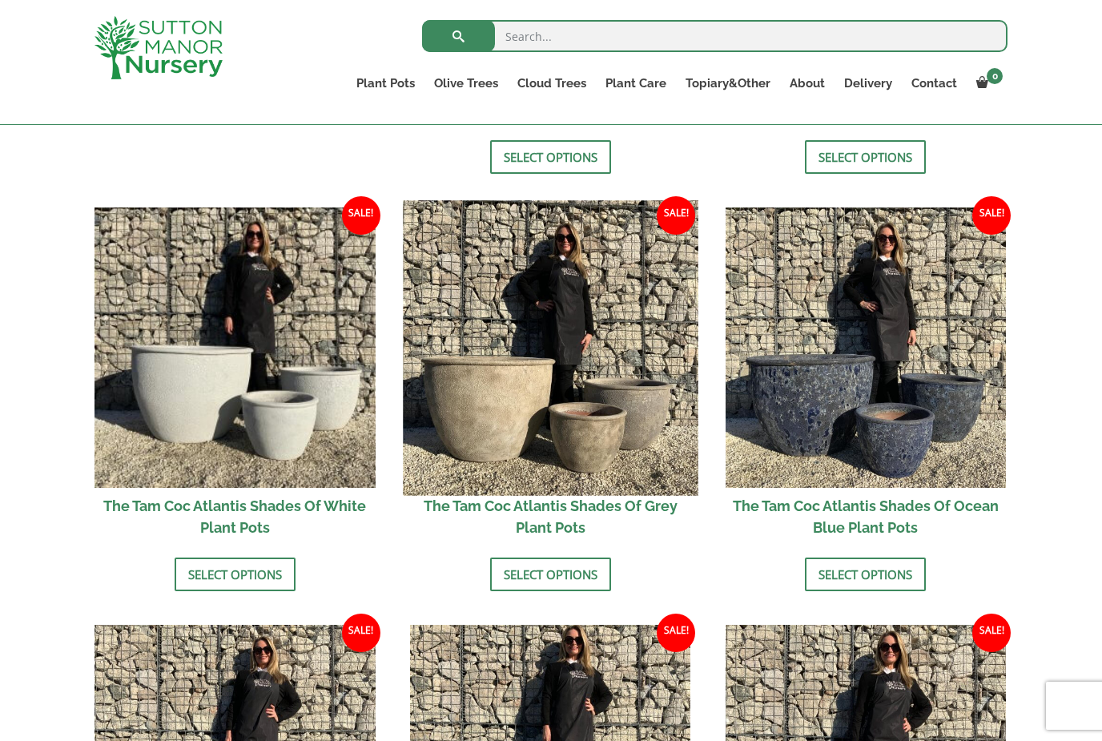
click at [509, 423] on img at bounding box center [550, 347] width 295 height 295
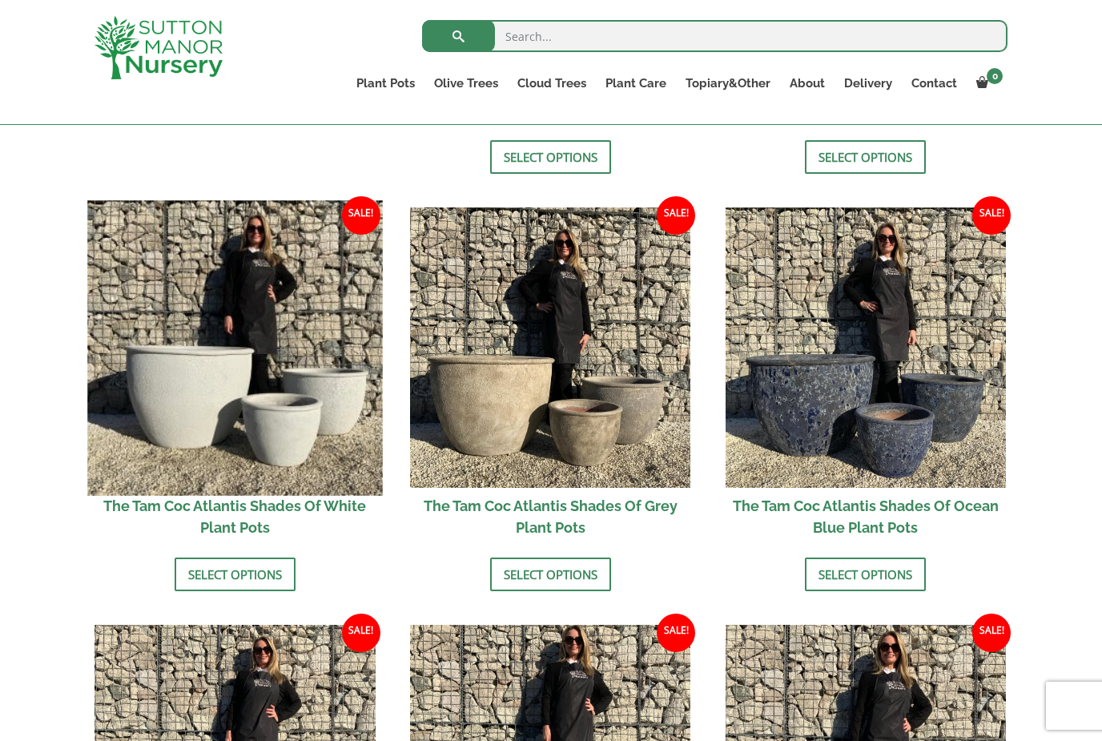
click at [344, 392] on img at bounding box center [234, 347] width 295 height 295
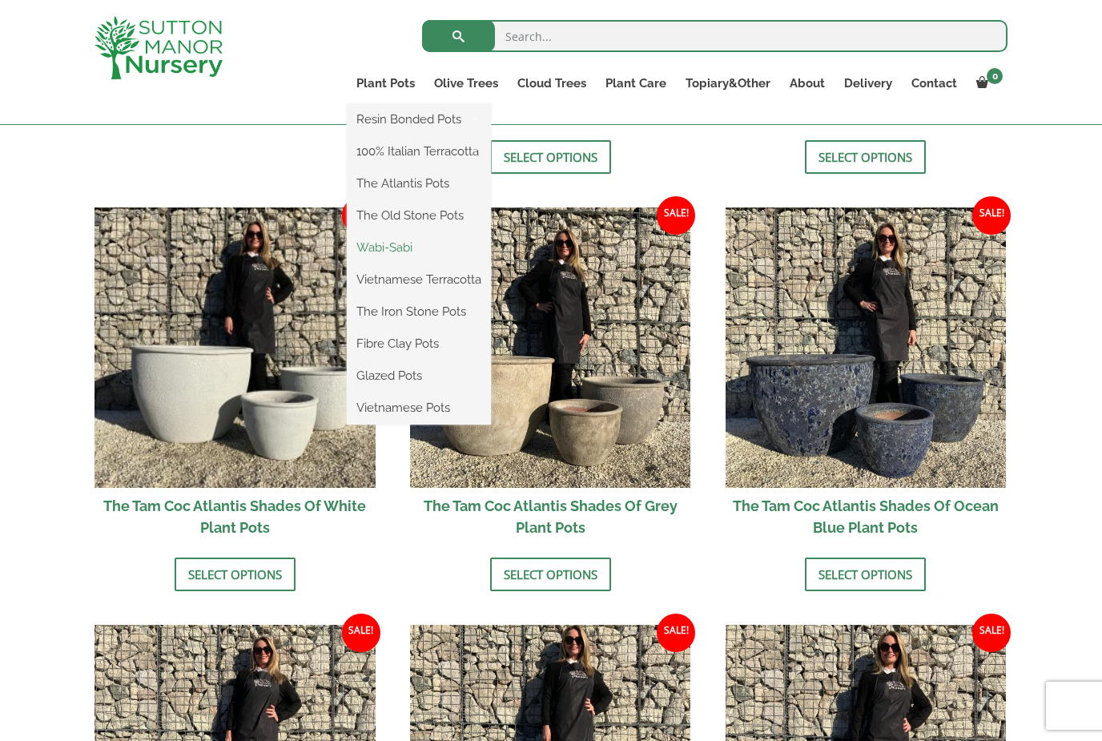
click at [433, 249] on link "Wabi-Sabi" at bounding box center [419, 247] width 144 height 24
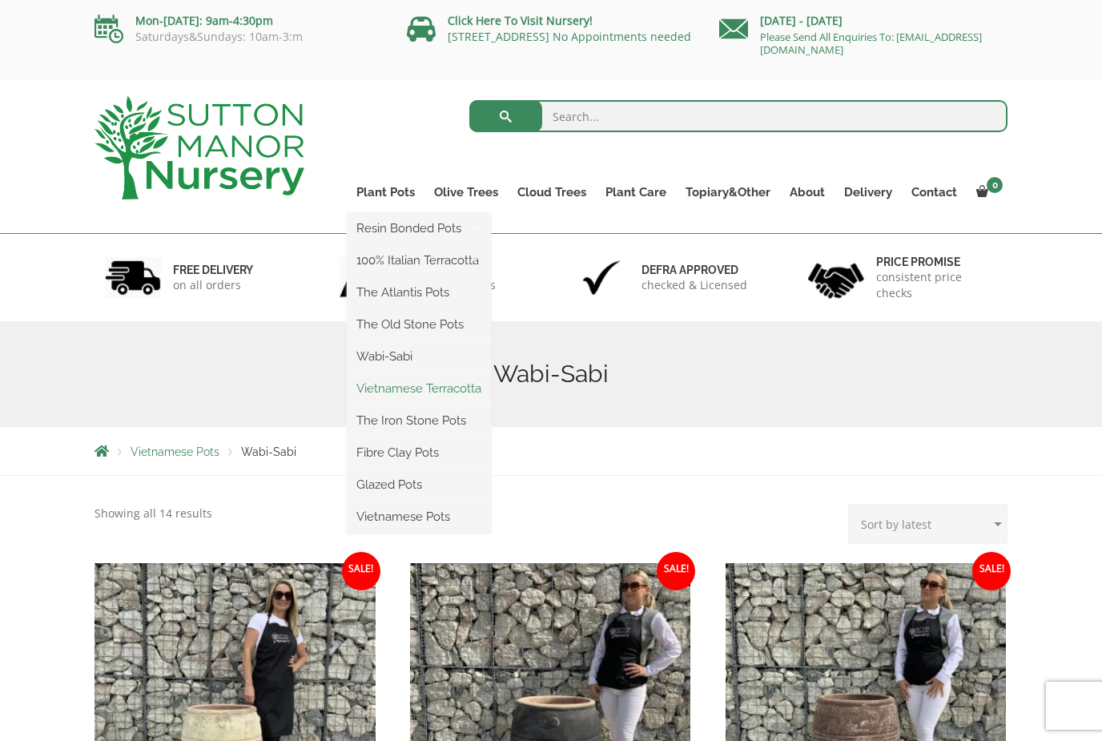
click at [471, 388] on link "Vietnamese Terracotta" at bounding box center [419, 388] width 144 height 24
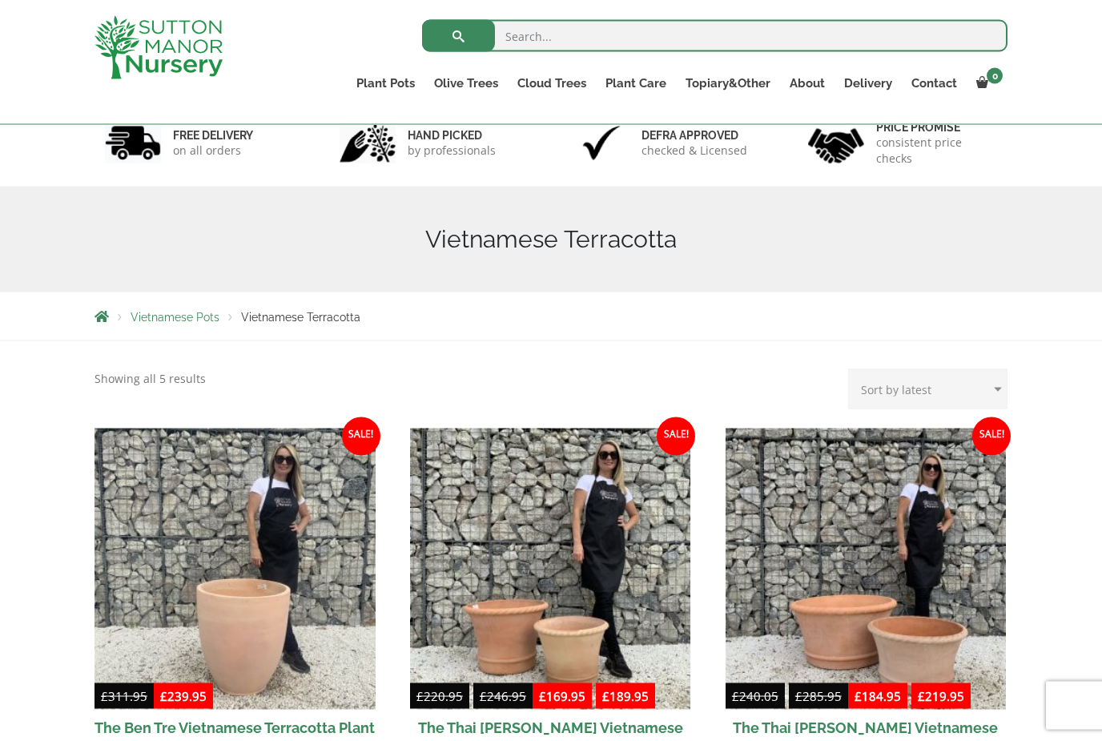
scroll to position [95, 0]
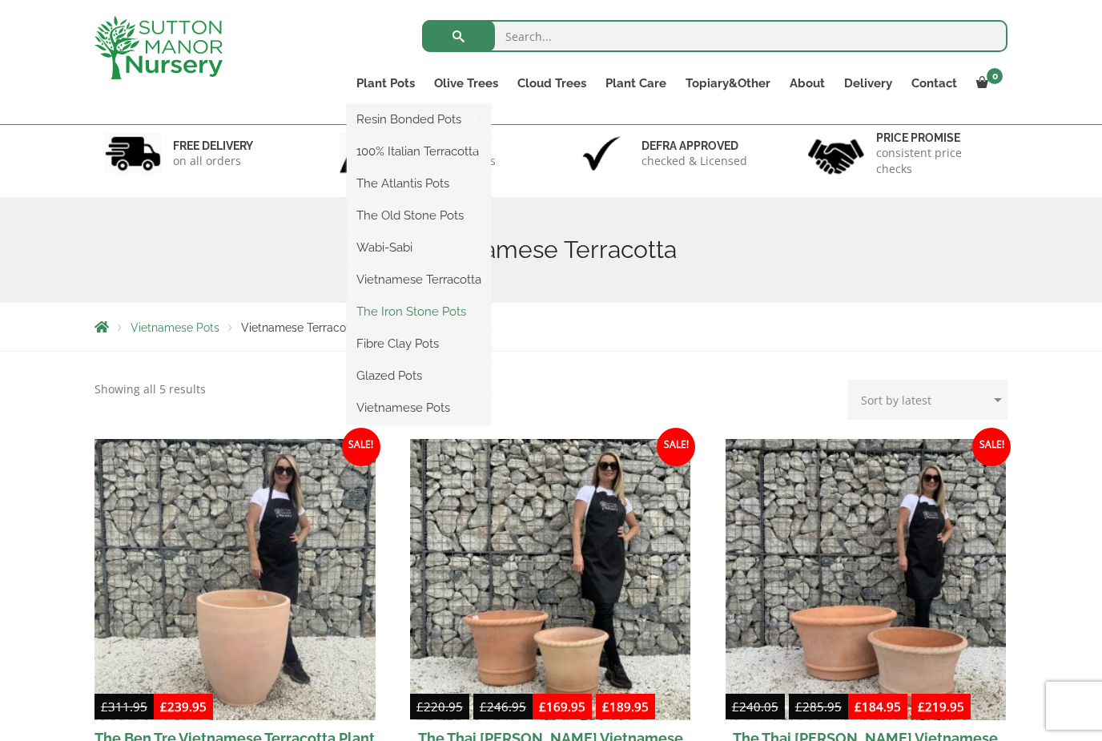
click at [458, 319] on link "The Iron Stone Pots" at bounding box center [419, 312] width 144 height 24
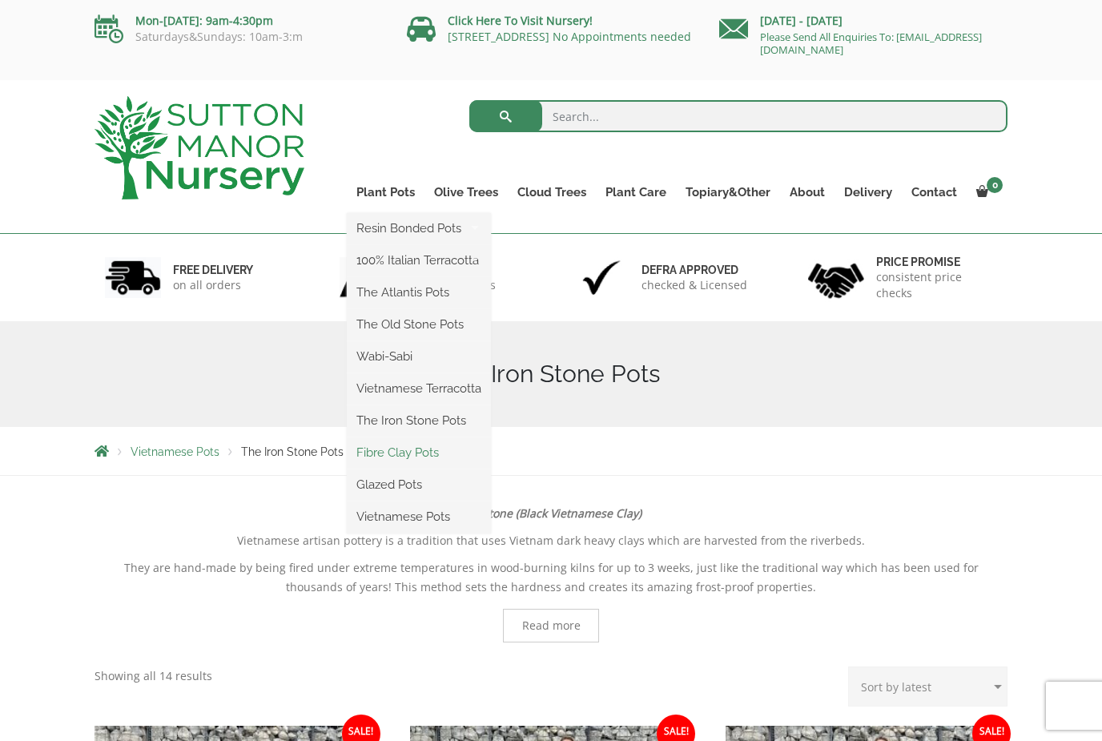
click at [431, 454] on link "Fibre Clay Pots" at bounding box center [419, 452] width 144 height 24
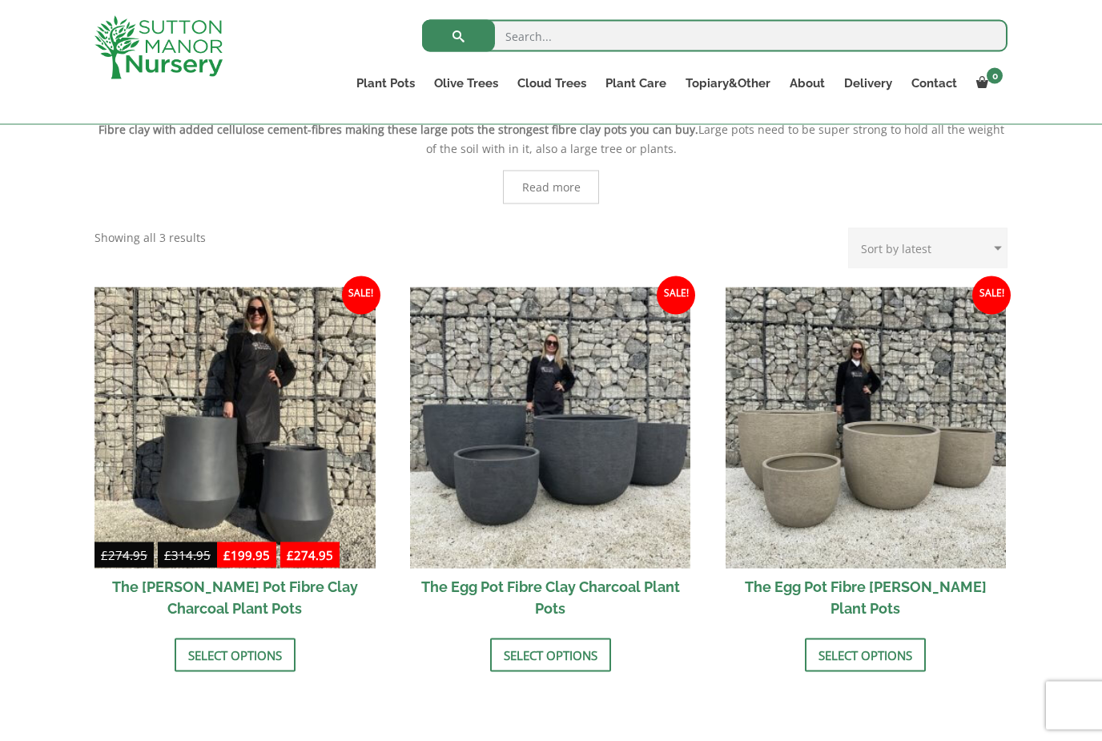
scroll to position [342, 0]
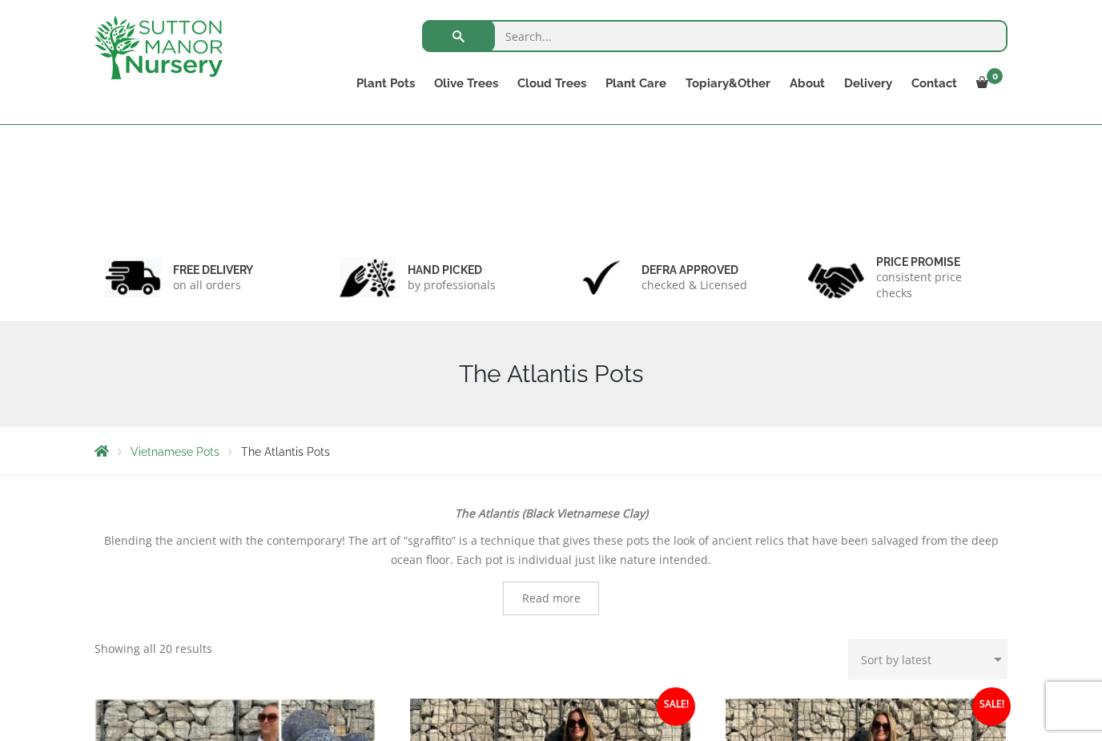
scroll to position [880, 0]
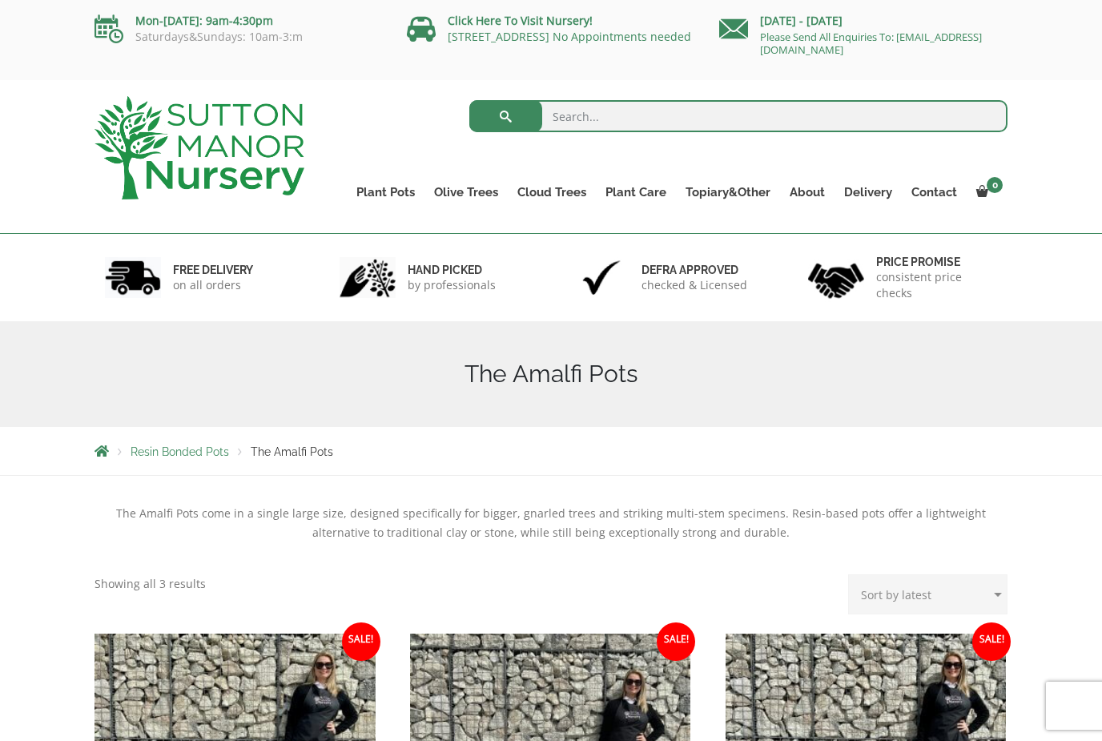
click at [965, 1] on div "[DATE] - [DATE] Please Send All Enquiries To: [EMAIL_ADDRESS][DOMAIN_NAME]" at bounding box center [863, 32] width 312 height 64
